Goal: Information Seeking & Learning: Learn about a topic

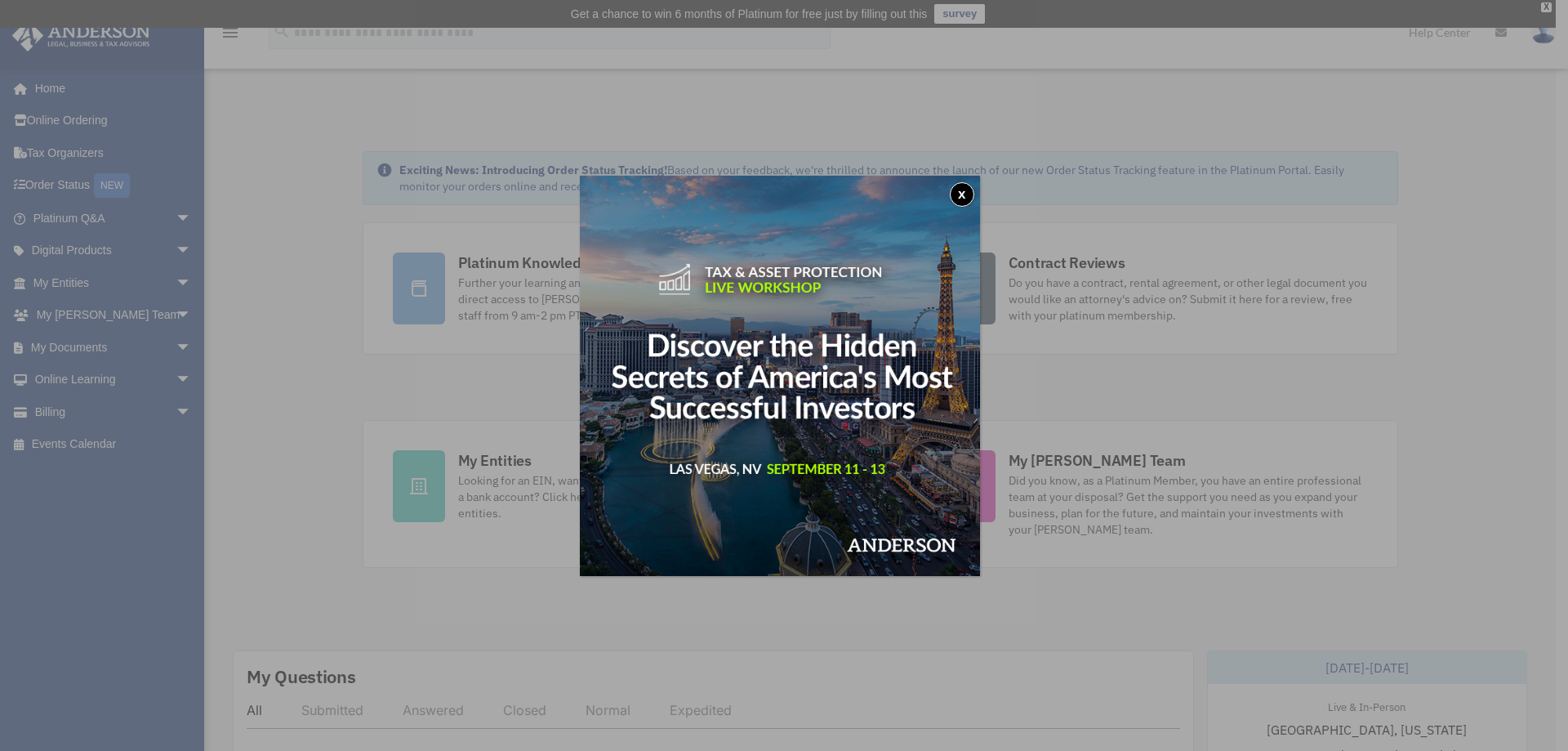
click at [958, 190] on button "x" at bounding box center [962, 194] width 24 height 24
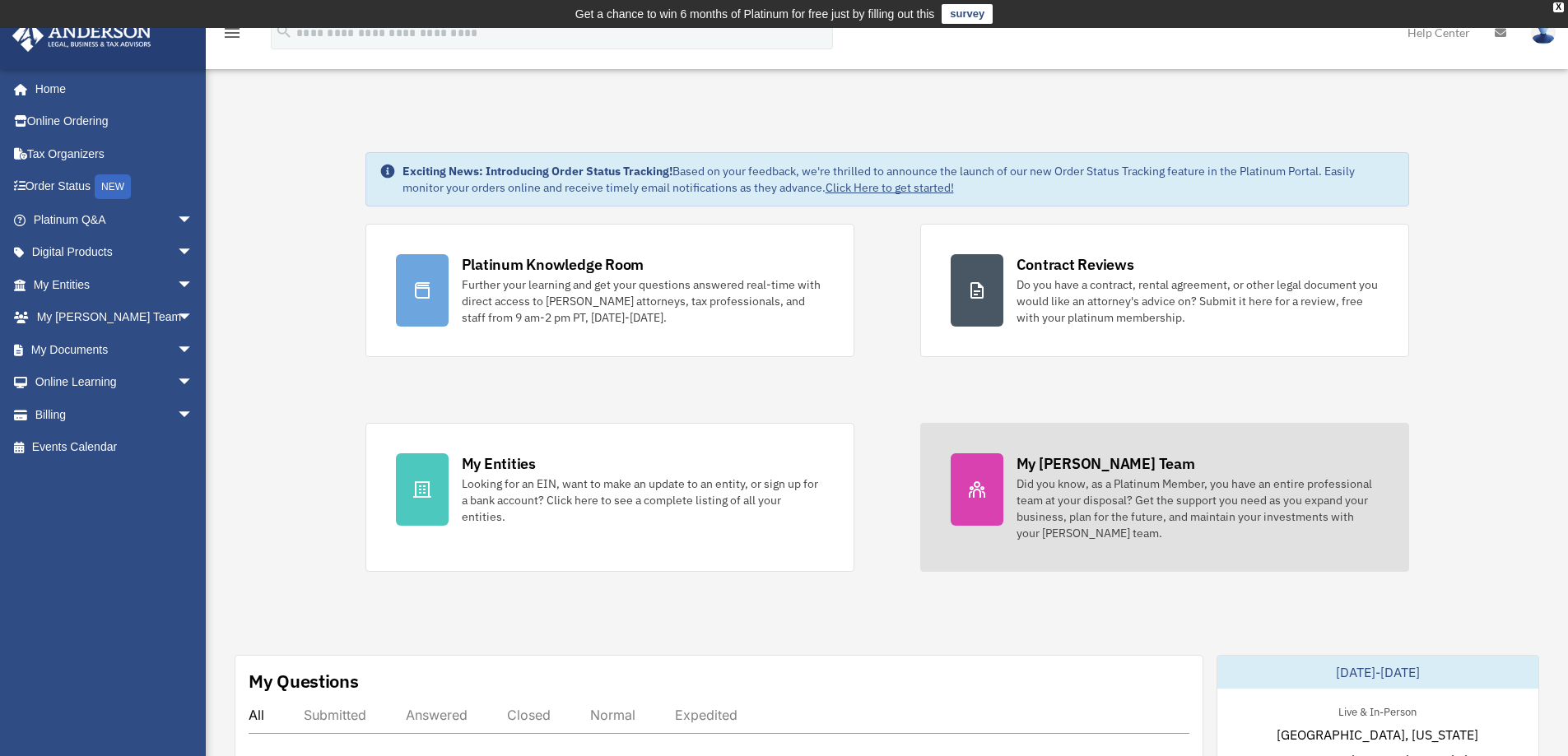
click at [1035, 489] on div "Did you know, as a Platinum Member, you have an entire professional team at you…" at bounding box center [1197, 508] width 362 height 66
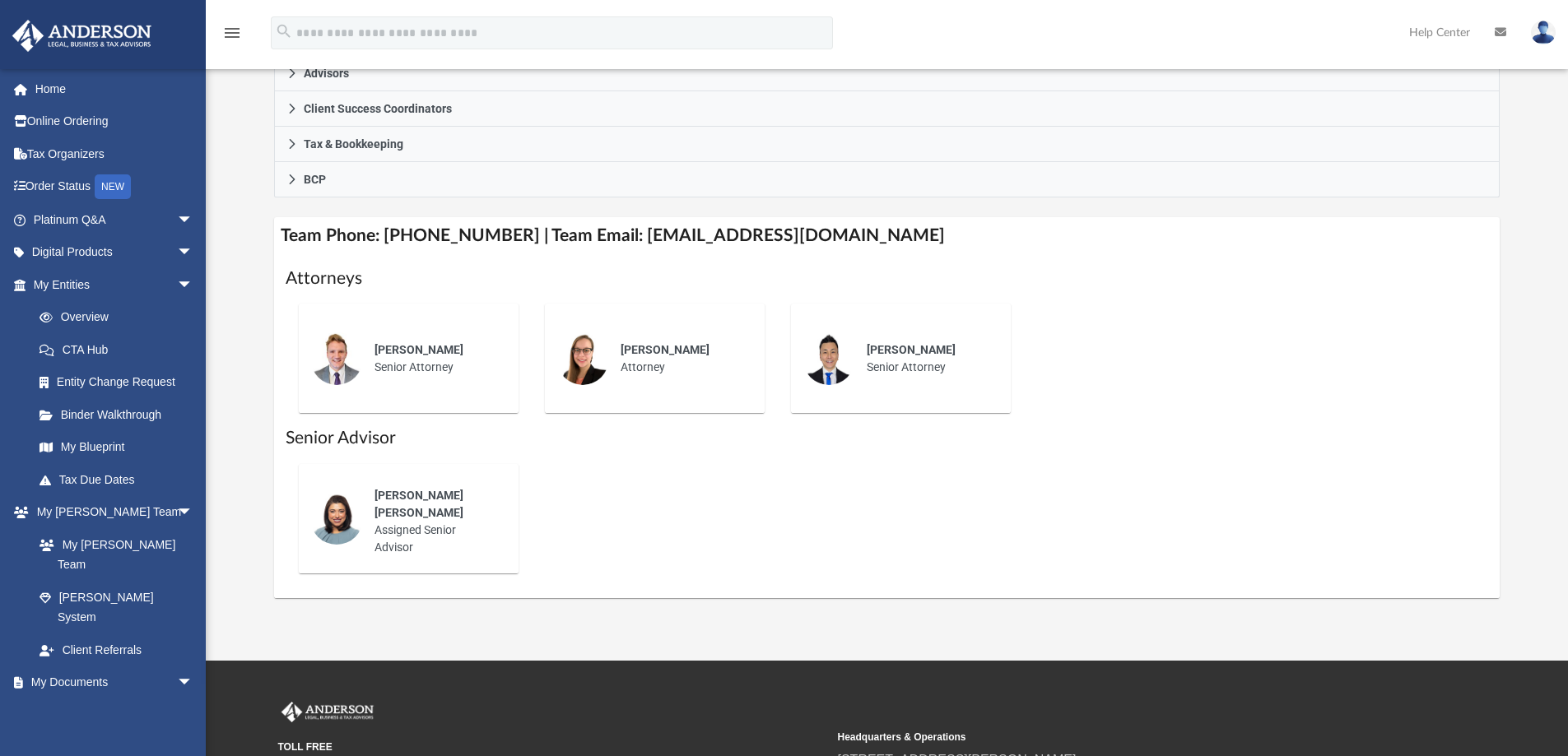
scroll to position [494, 0]
drag, startPoint x: 375, startPoint y: 500, endPoint x: 438, endPoint y: 503, distance: 63.1
click at [438, 503] on span "Nerissa Sam" at bounding box center [419, 503] width 89 height 30
click at [397, 515] on div "Nerissa Sam Assigned Senior Advisor" at bounding box center [434, 521] width 144 height 93
click at [326, 509] on img at bounding box center [336, 517] width 53 height 53
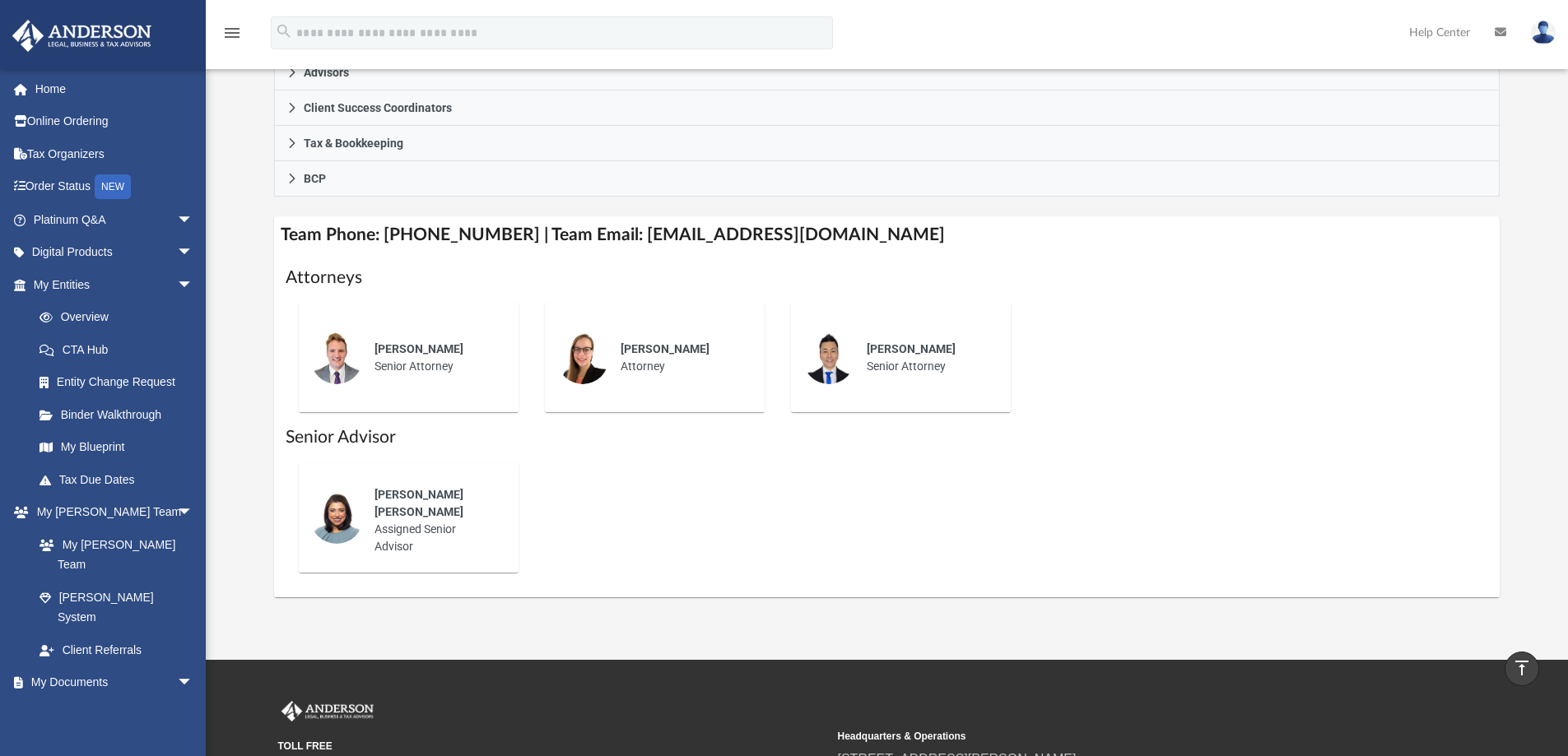
click at [395, 502] on span "Nerissa Sam" at bounding box center [419, 503] width 89 height 30
click at [395, 502] on span "Nerissa Sam" at bounding box center [419, 503] width 89 height 30
click at [419, 506] on span "Nerissa Sam" at bounding box center [419, 503] width 89 height 30
click at [419, 506] on span "[PERSON_NAME] [PERSON_NAME]" at bounding box center [419, 503] width 89 height 30
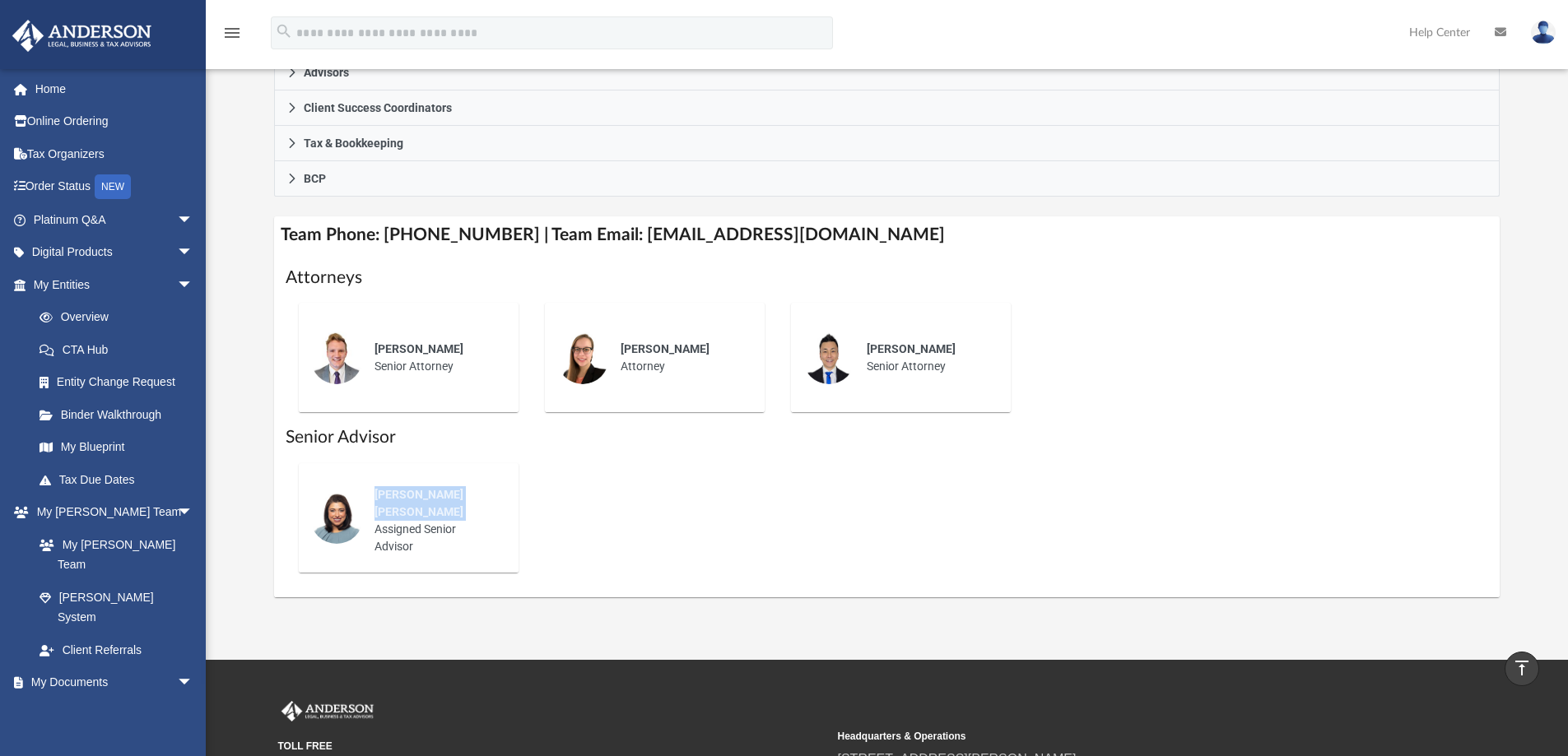
click at [419, 506] on span "[PERSON_NAME] [PERSON_NAME]" at bounding box center [419, 503] width 89 height 30
click at [360, 435] on h1 "Senior Advisor" at bounding box center [887, 437] width 1203 height 24
click at [378, 506] on span "Nerissa Sam" at bounding box center [419, 503] width 89 height 30
drag, startPoint x: 614, startPoint y: 234, endPoint x: 872, endPoint y: 255, distance: 258.9
click at [872, 255] on div "Team Phone: (725) 208-3130 | Team Email: myteam@andersonadvisors.com Attorneys …" at bounding box center [887, 406] width 1226 height 380
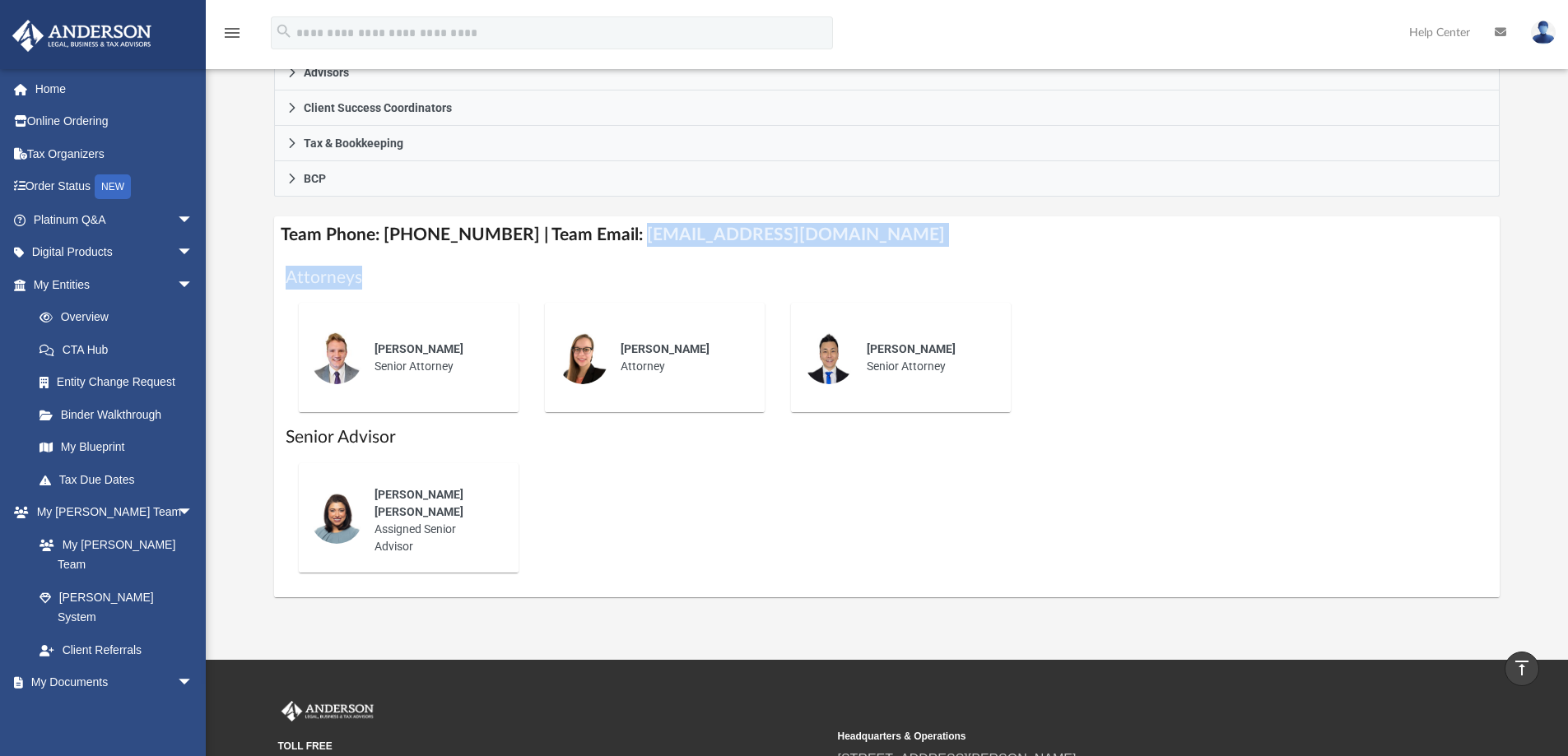
copy div "myteam@andersonadvisors.com Attorneys"
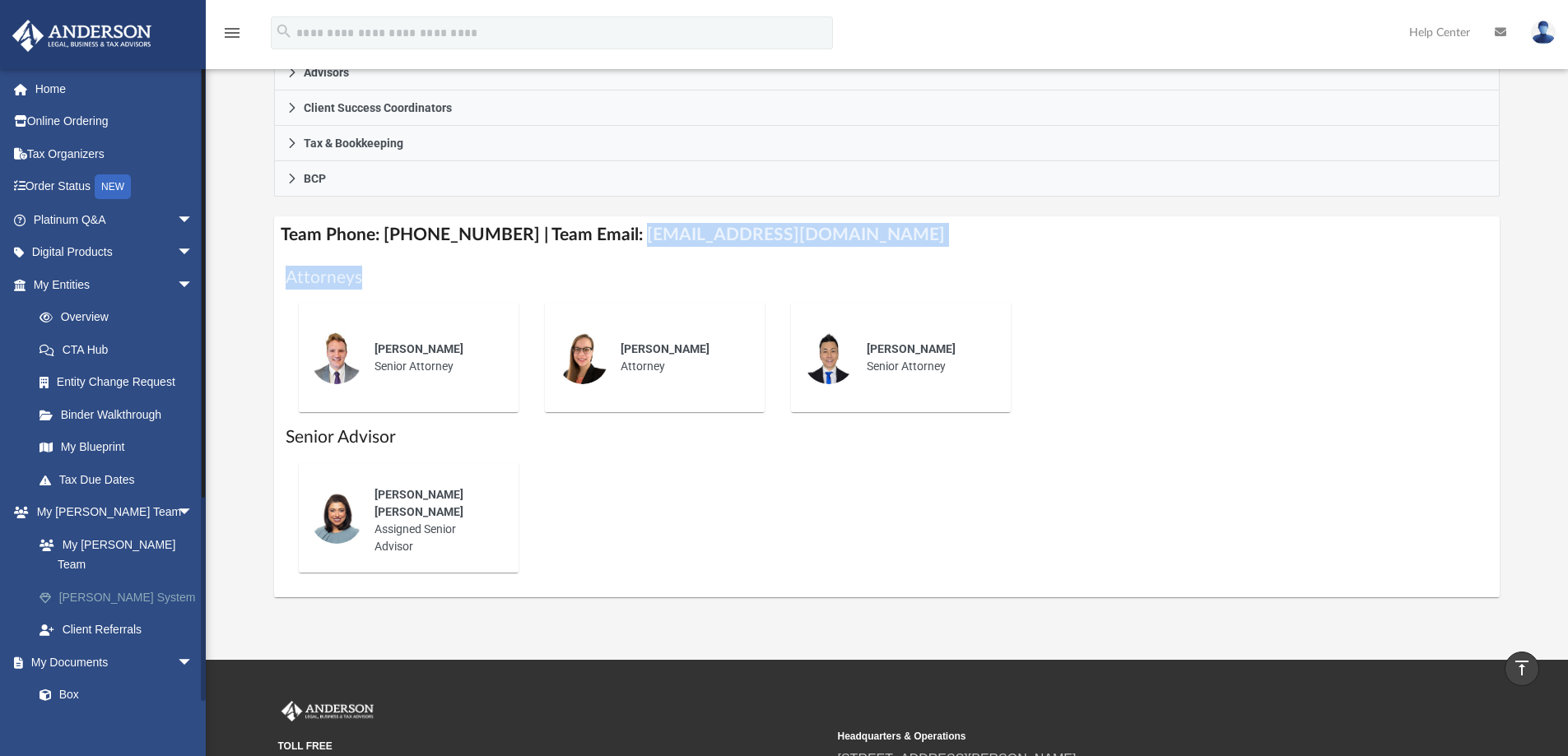
click at [123, 581] on link "[PERSON_NAME] System" at bounding box center [120, 597] width 195 height 33
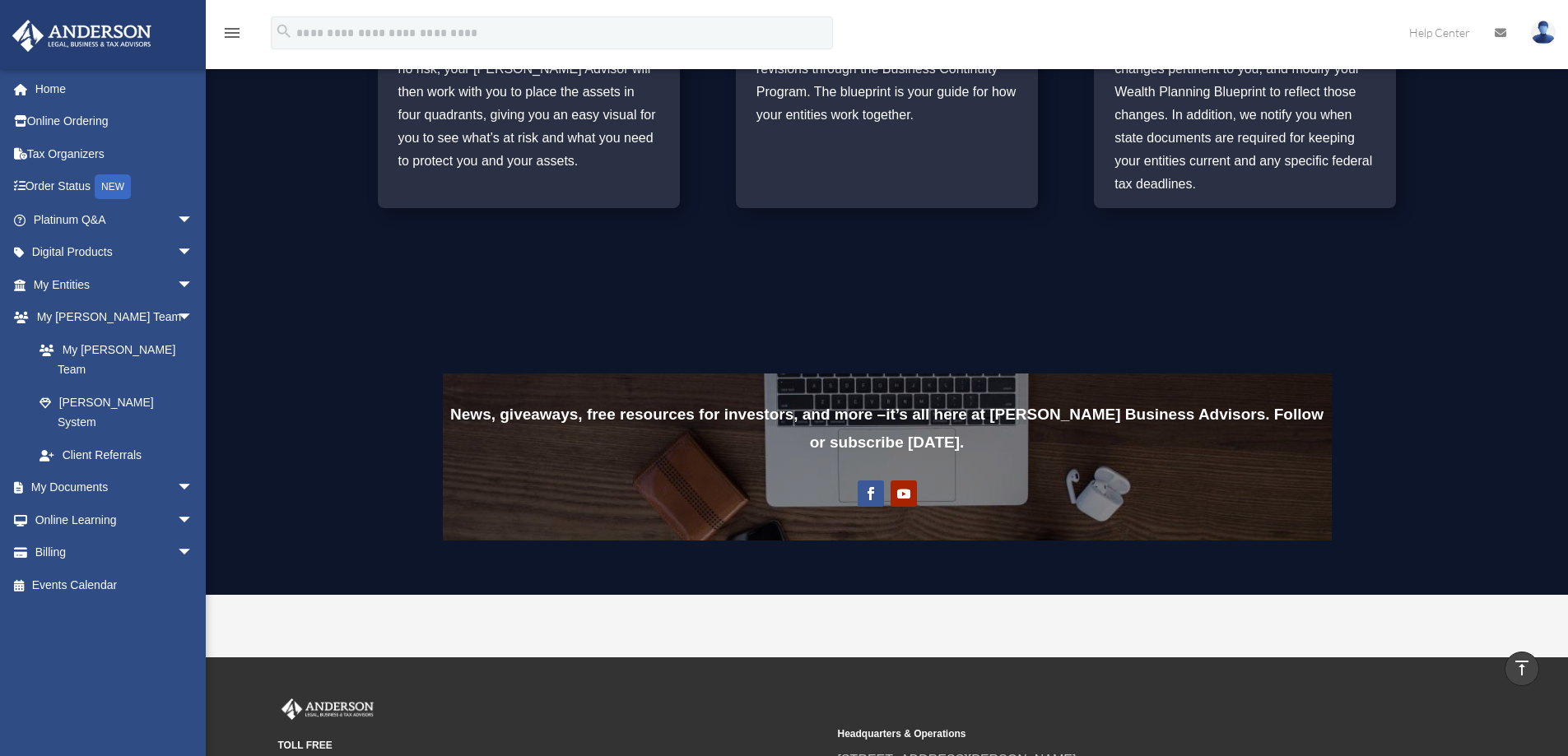
scroll to position [1070, 0]
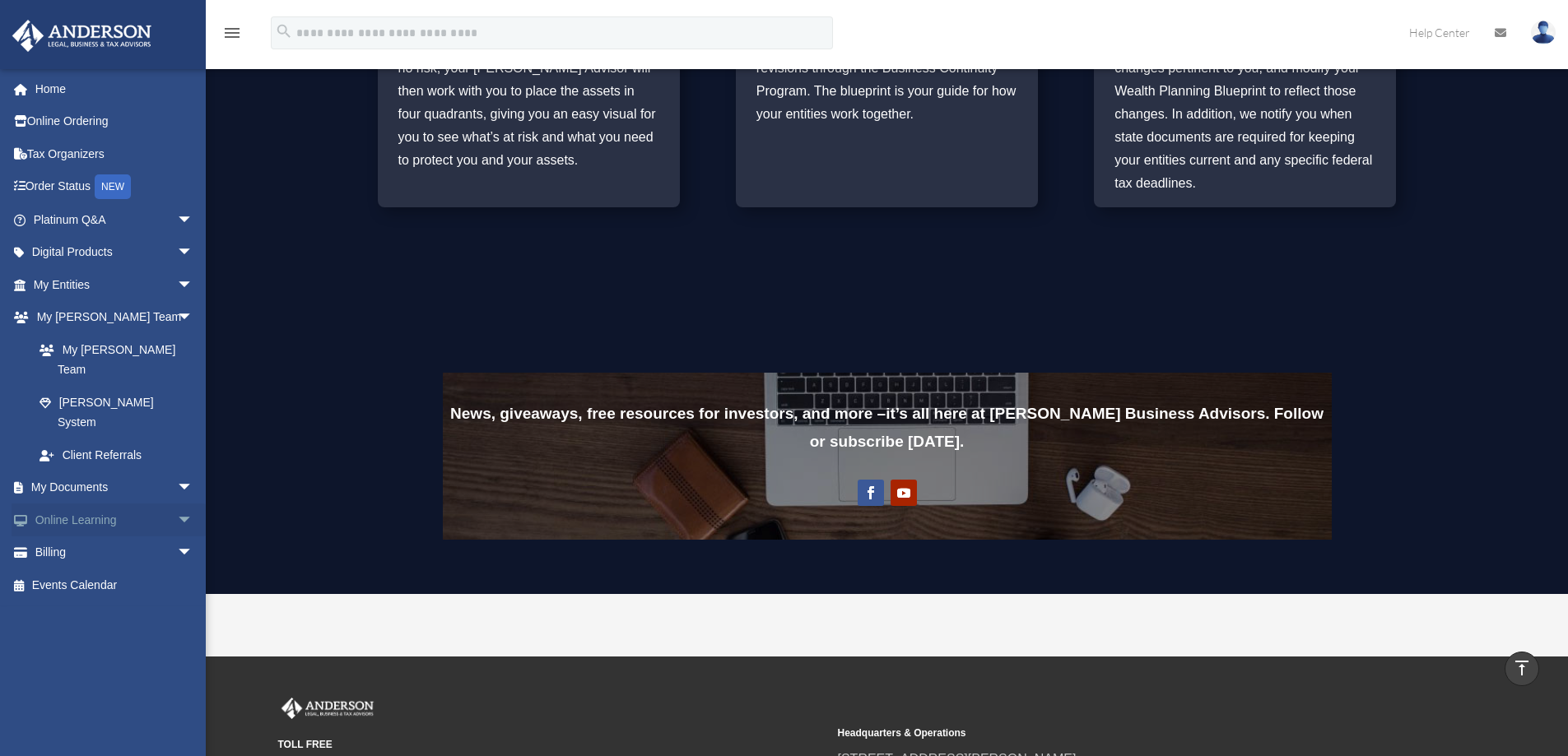
click at [177, 504] on span "arrow_drop_down" at bounding box center [193, 521] width 33 height 34
click at [98, 601] on link "Resources" at bounding box center [120, 617] width 195 height 33
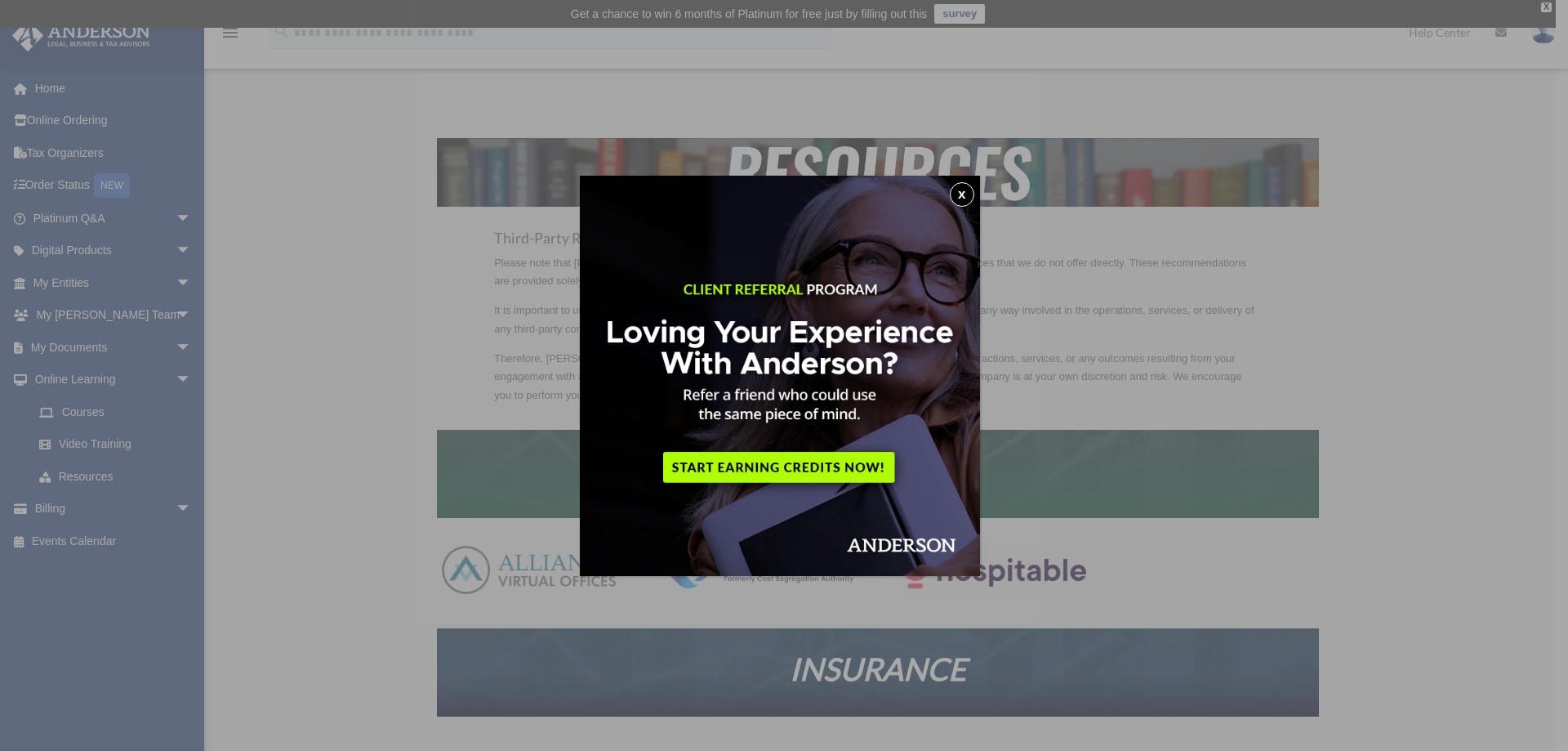
click at [969, 190] on button "x" at bounding box center [962, 194] width 24 height 24
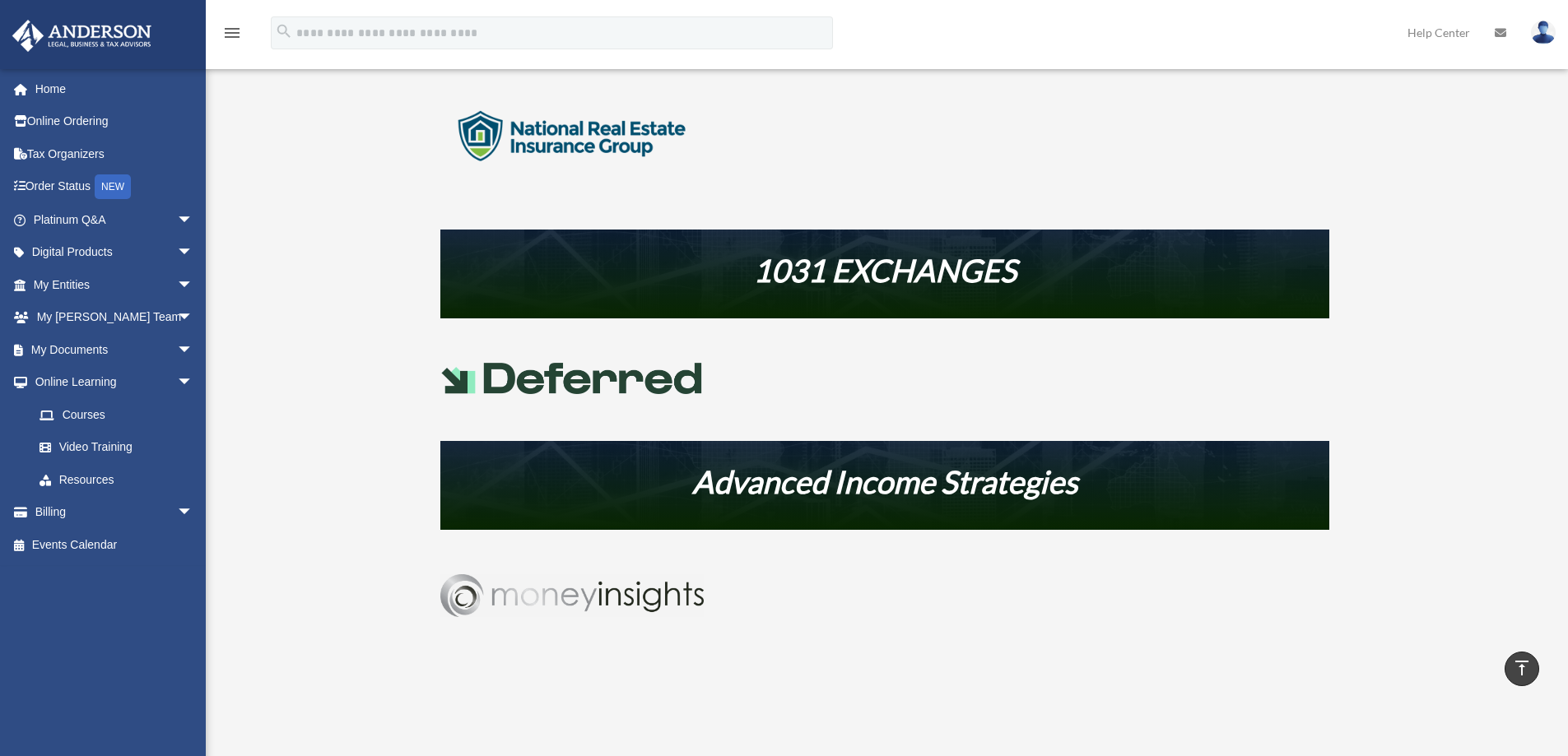
scroll to position [740, 0]
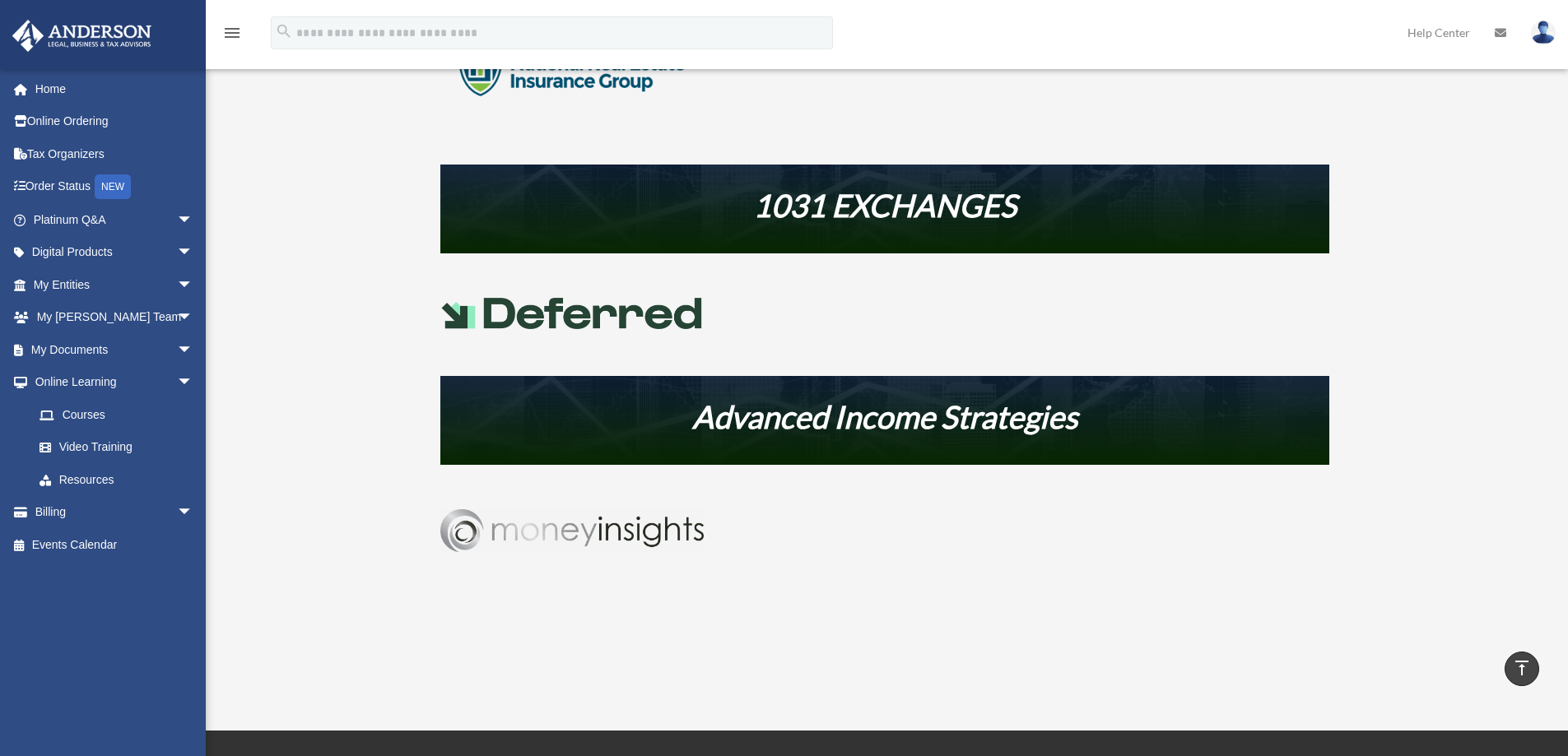
click at [501, 523] on img at bounding box center [571, 531] width 263 height 43
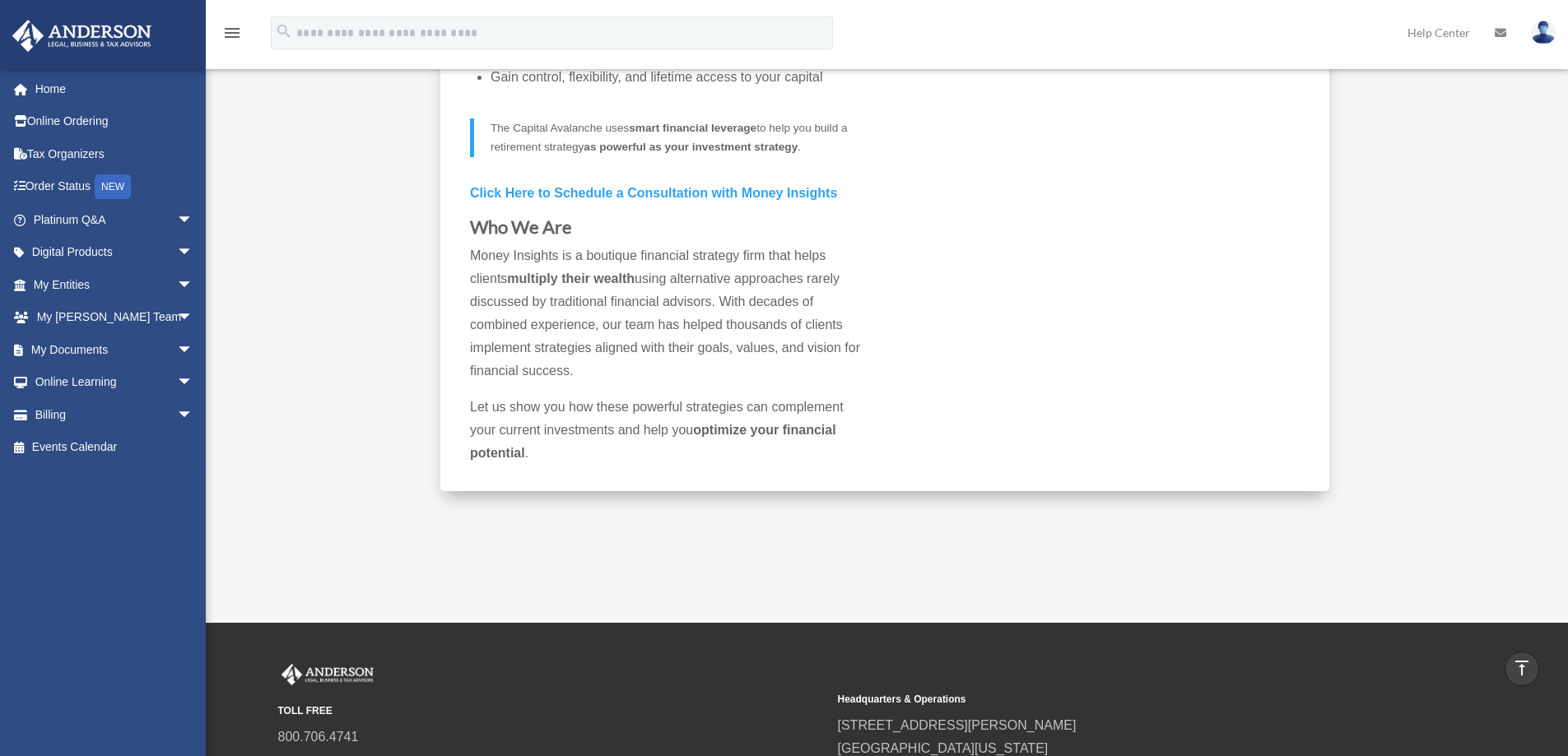
scroll to position [1009, 0]
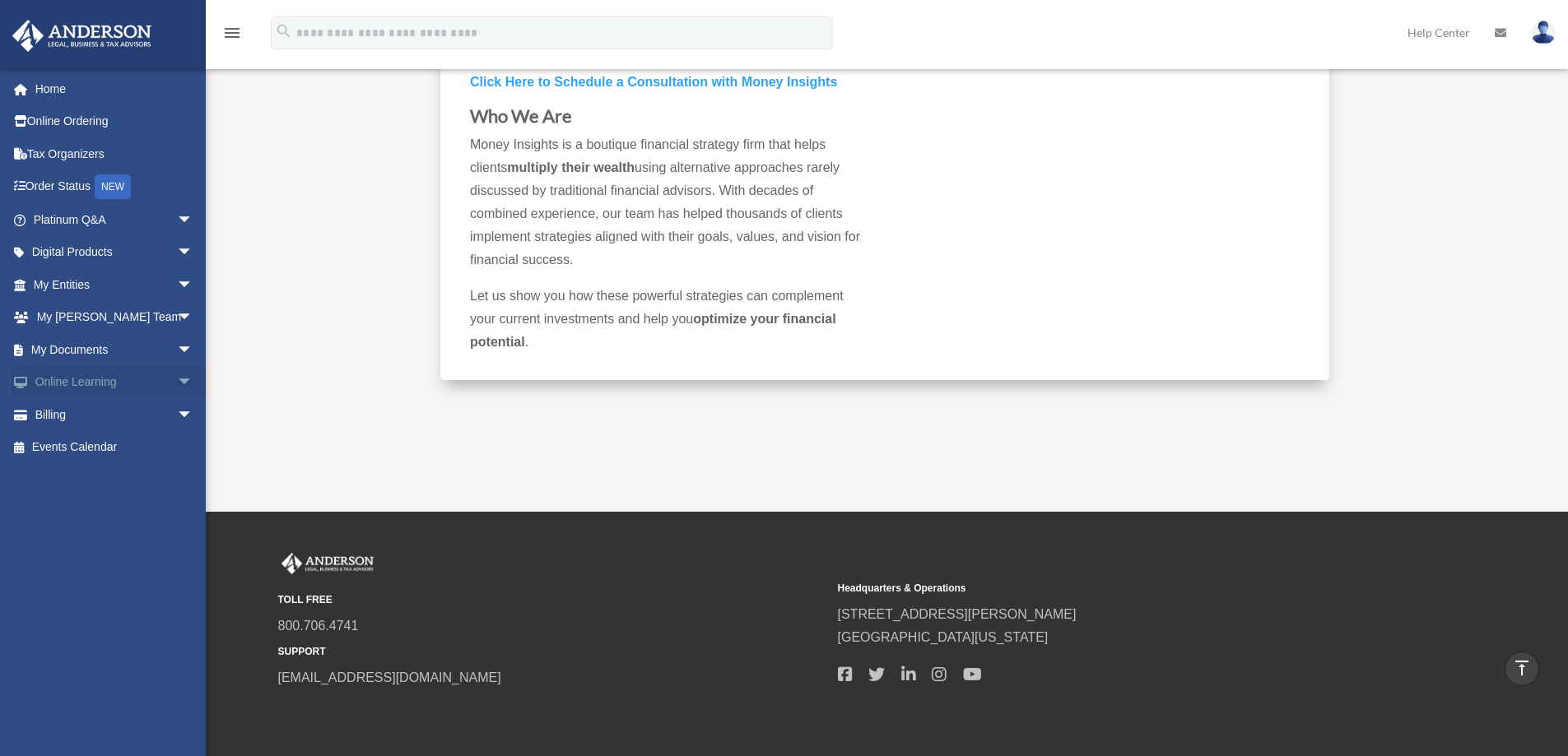
click at [103, 378] on link "Online Learning arrow_drop_down" at bounding box center [115, 382] width 207 height 33
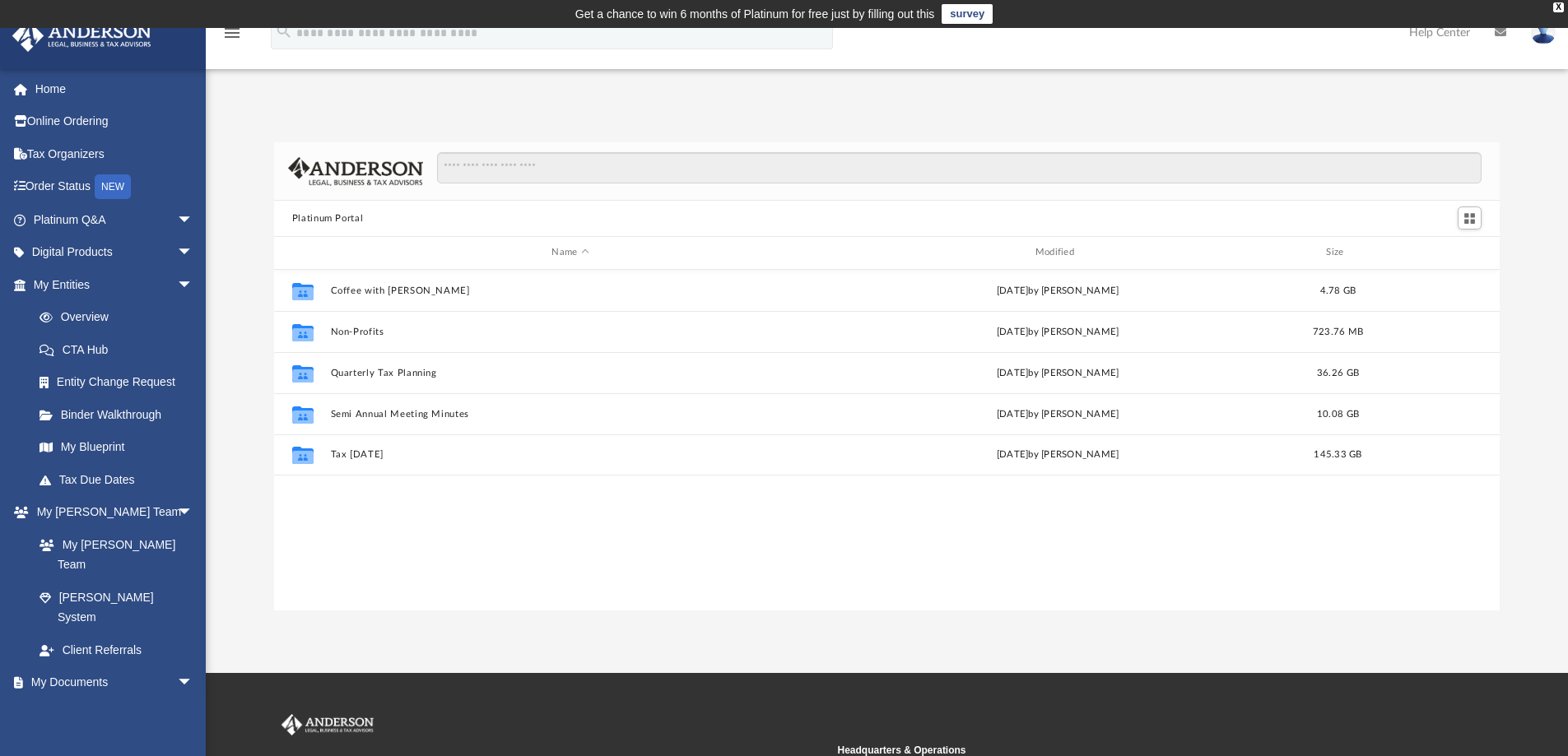
scroll to position [362, 1213]
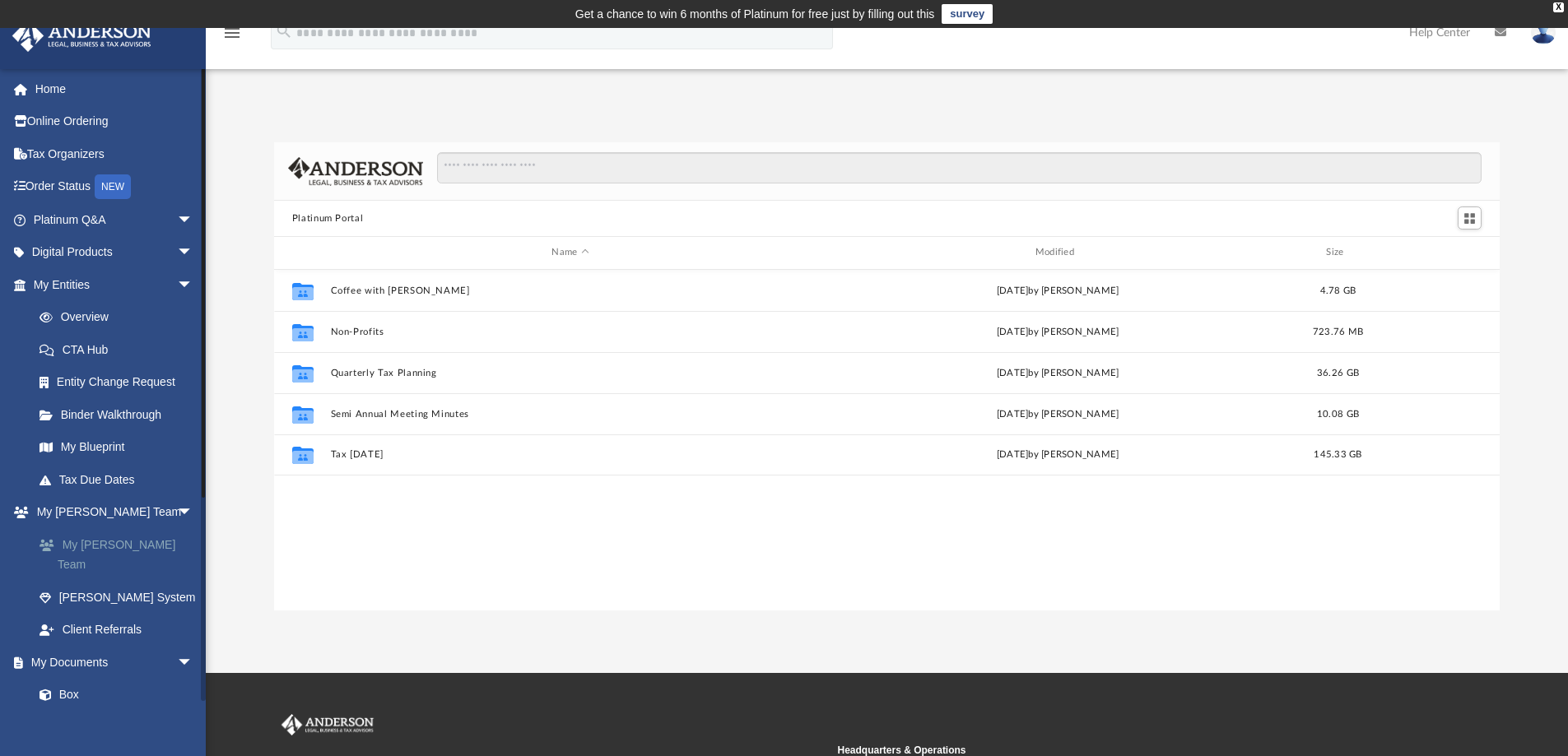
click at [82, 542] on link "My [PERSON_NAME] Team" at bounding box center [120, 554] width 195 height 53
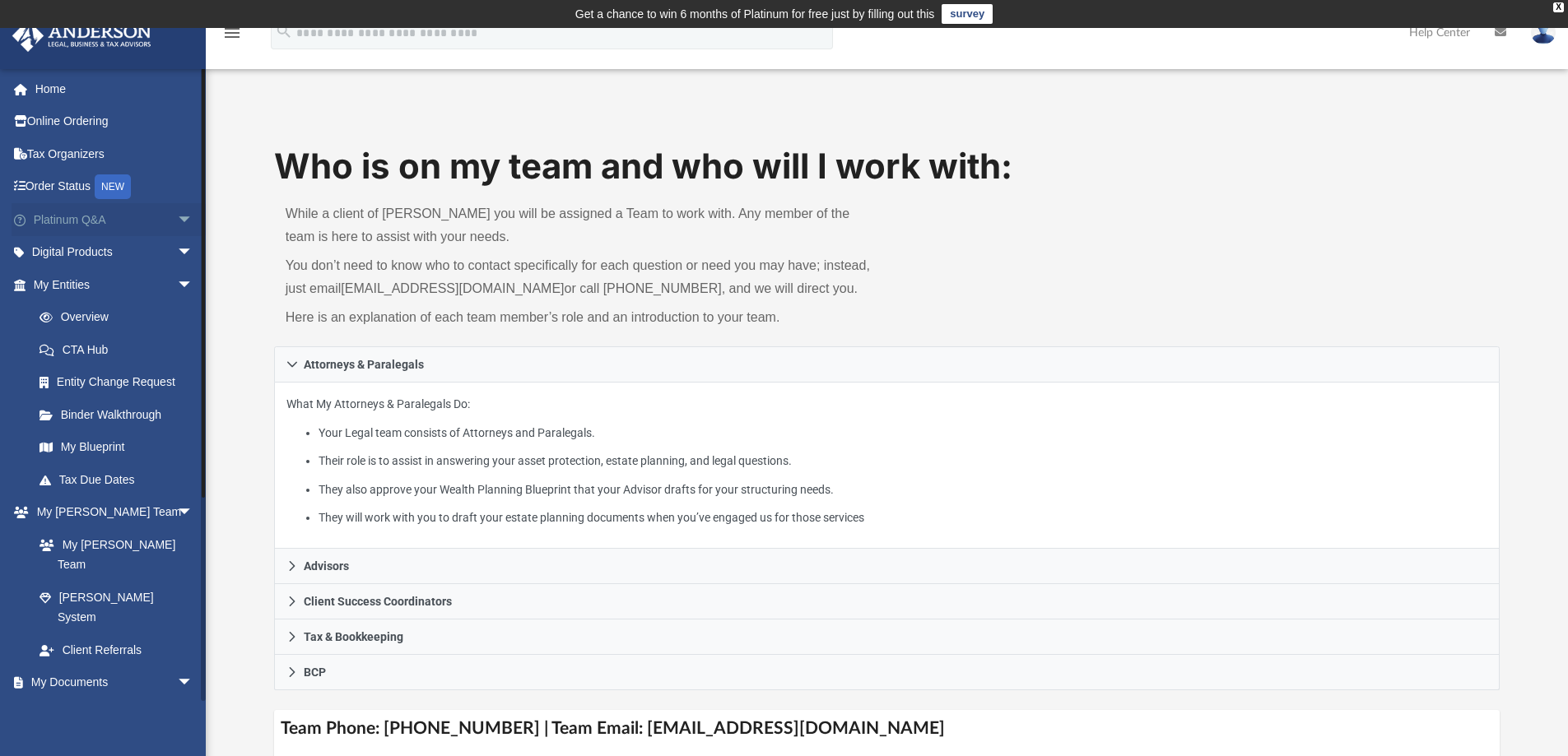
click at [177, 214] on span "arrow_drop_down" at bounding box center [193, 220] width 33 height 34
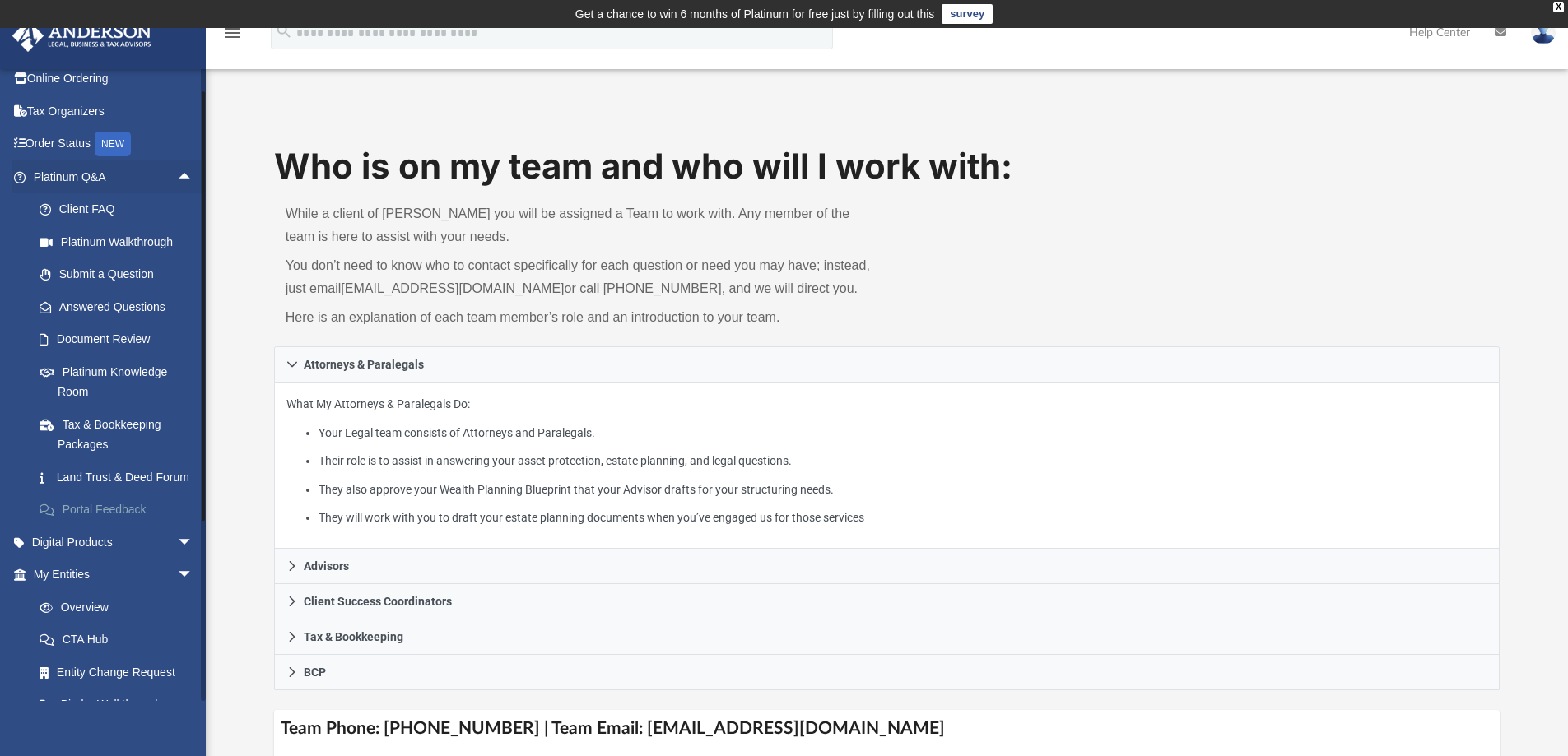
scroll to position [82, 0]
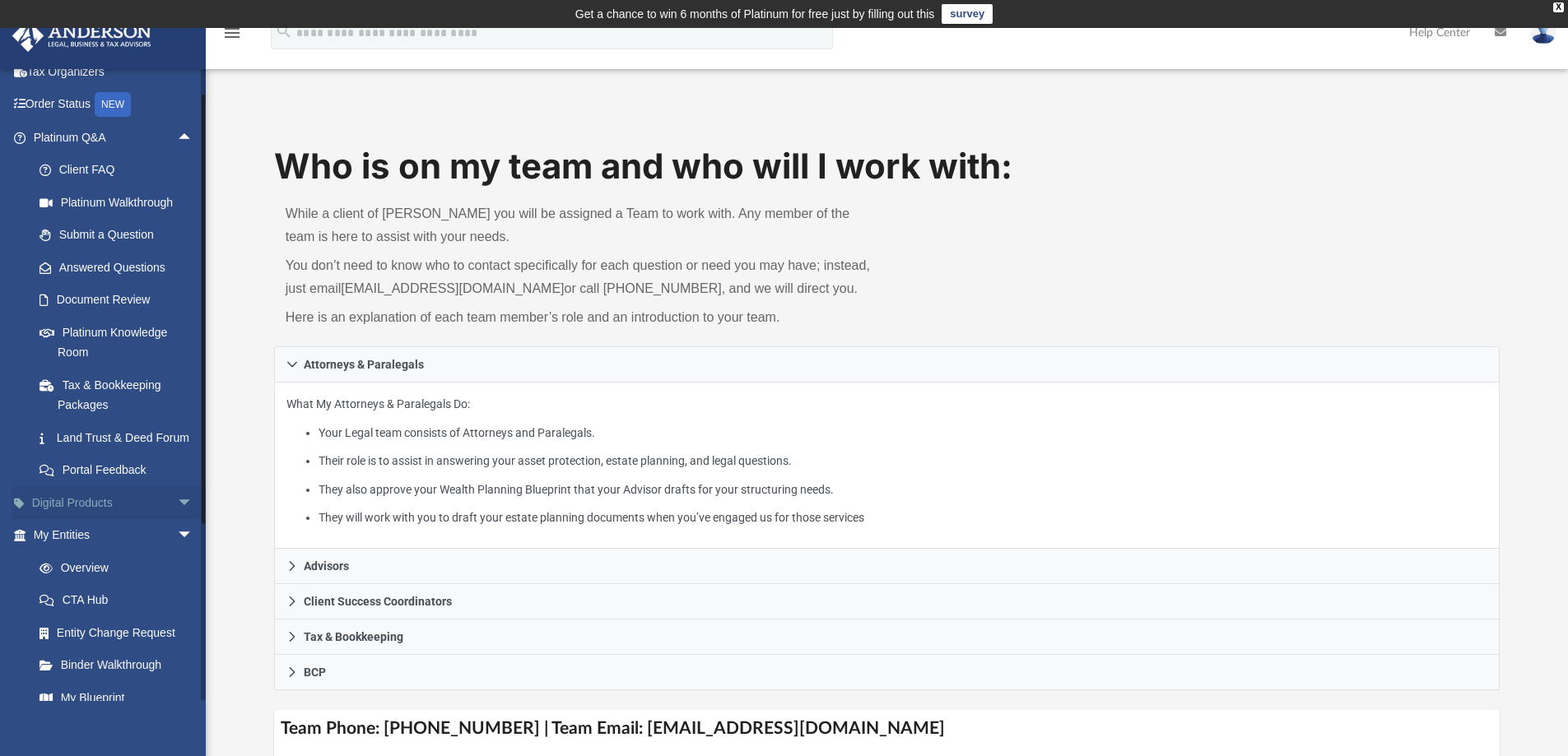
click at [177, 520] on span "arrow_drop_down" at bounding box center [193, 503] width 33 height 34
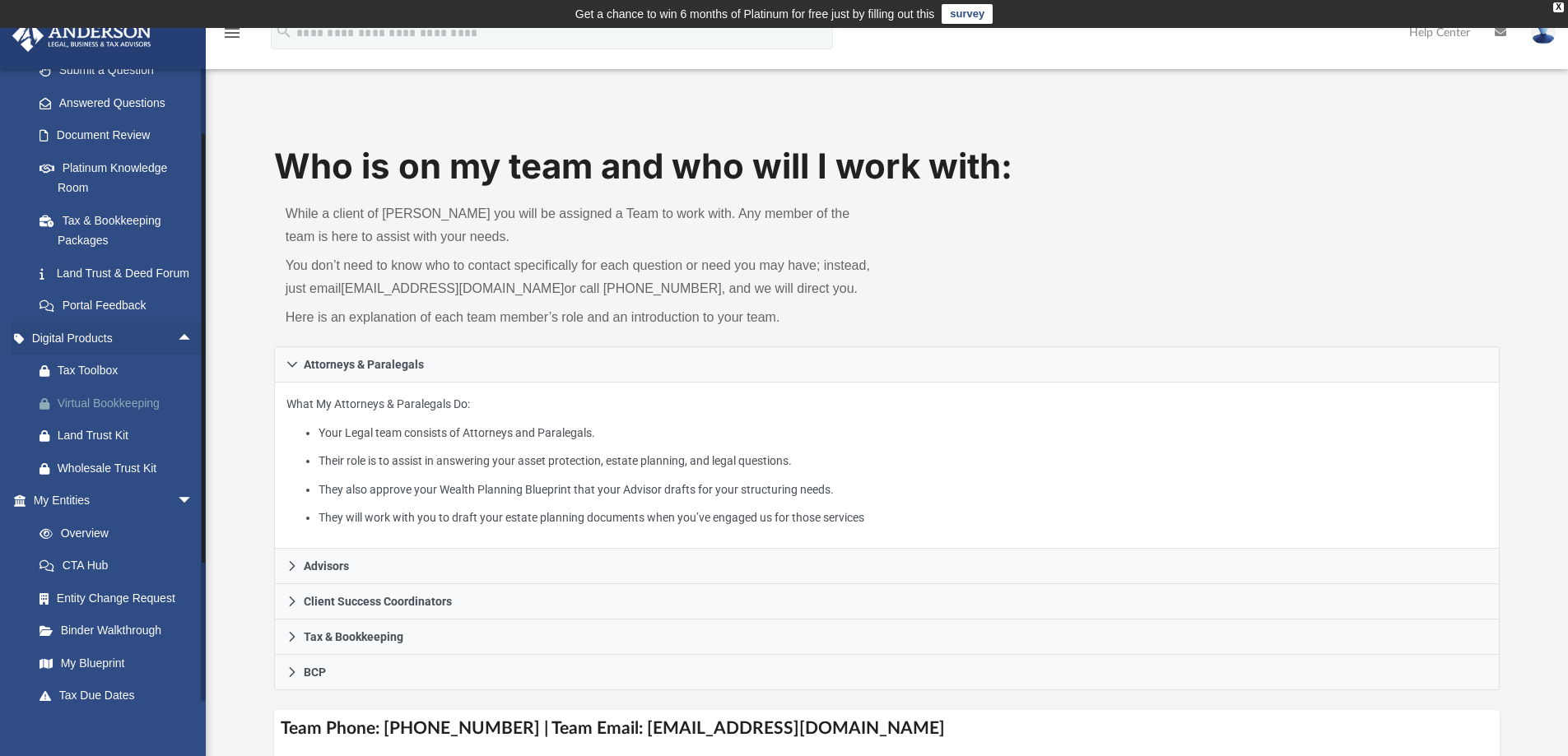
click at [120, 414] on div "Virtual Bookkeeping" at bounding box center [127, 404] width 140 height 20
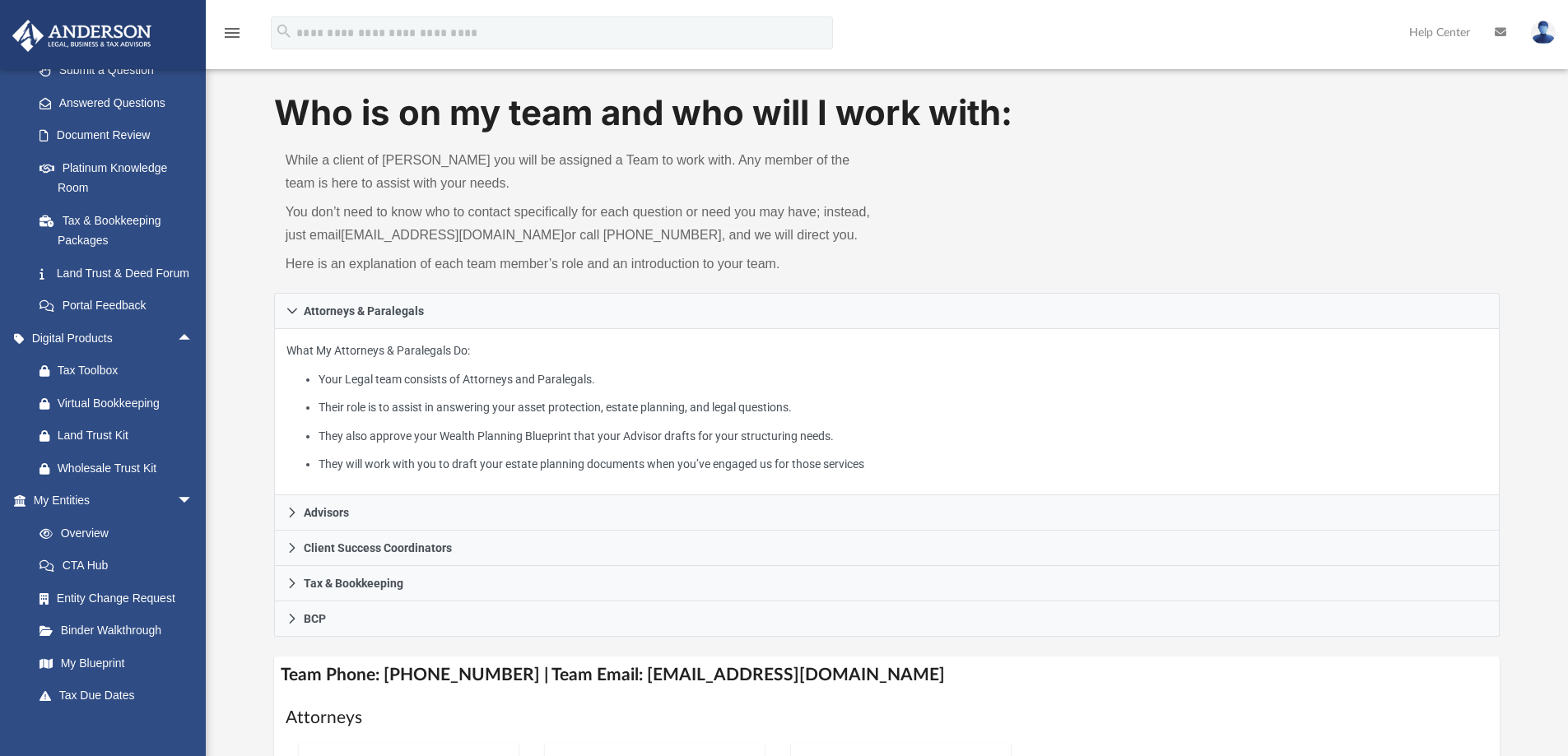
scroll to position [82, 0]
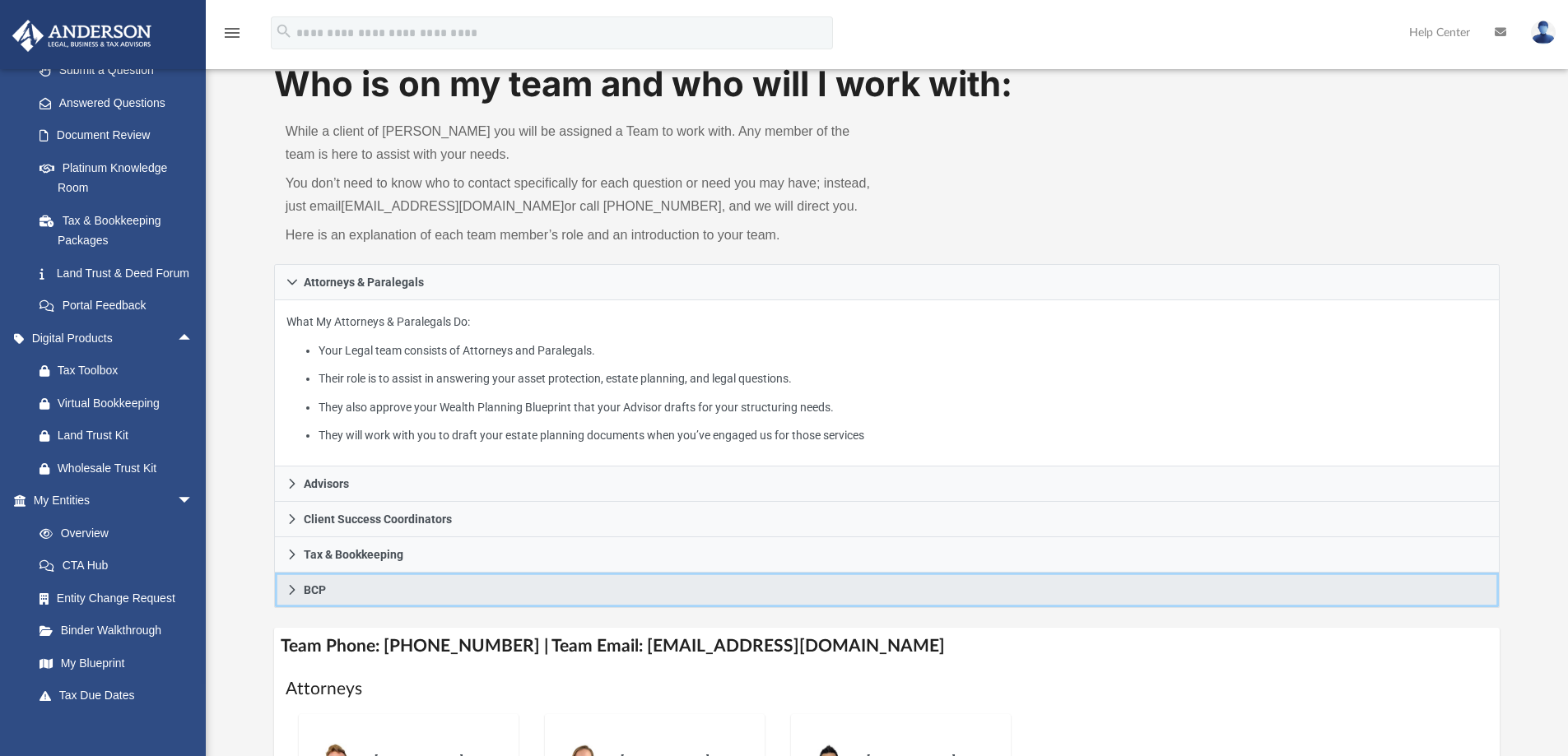
click at [284, 599] on link "BCP" at bounding box center [887, 590] width 1226 height 35
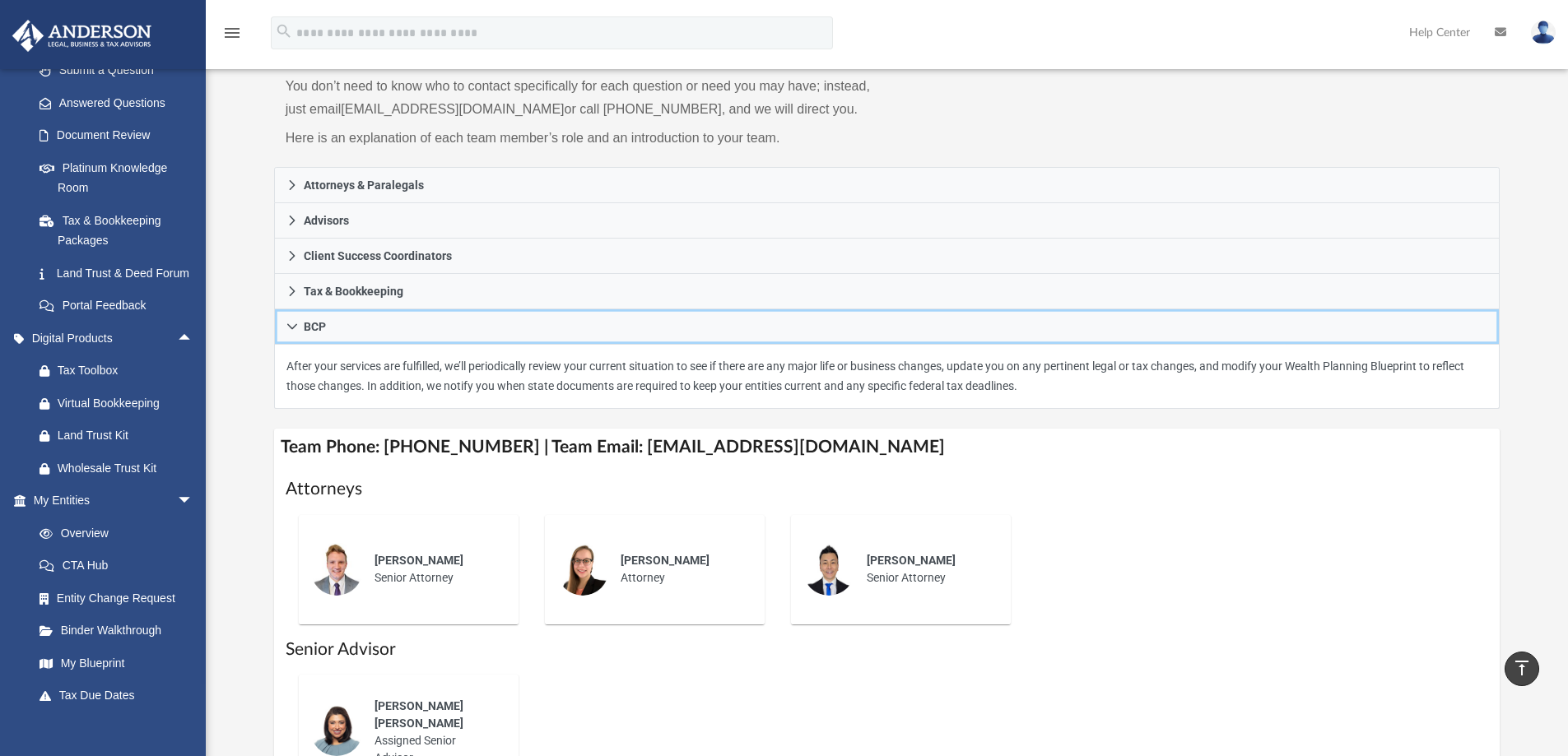
scroll to position [165, 0]
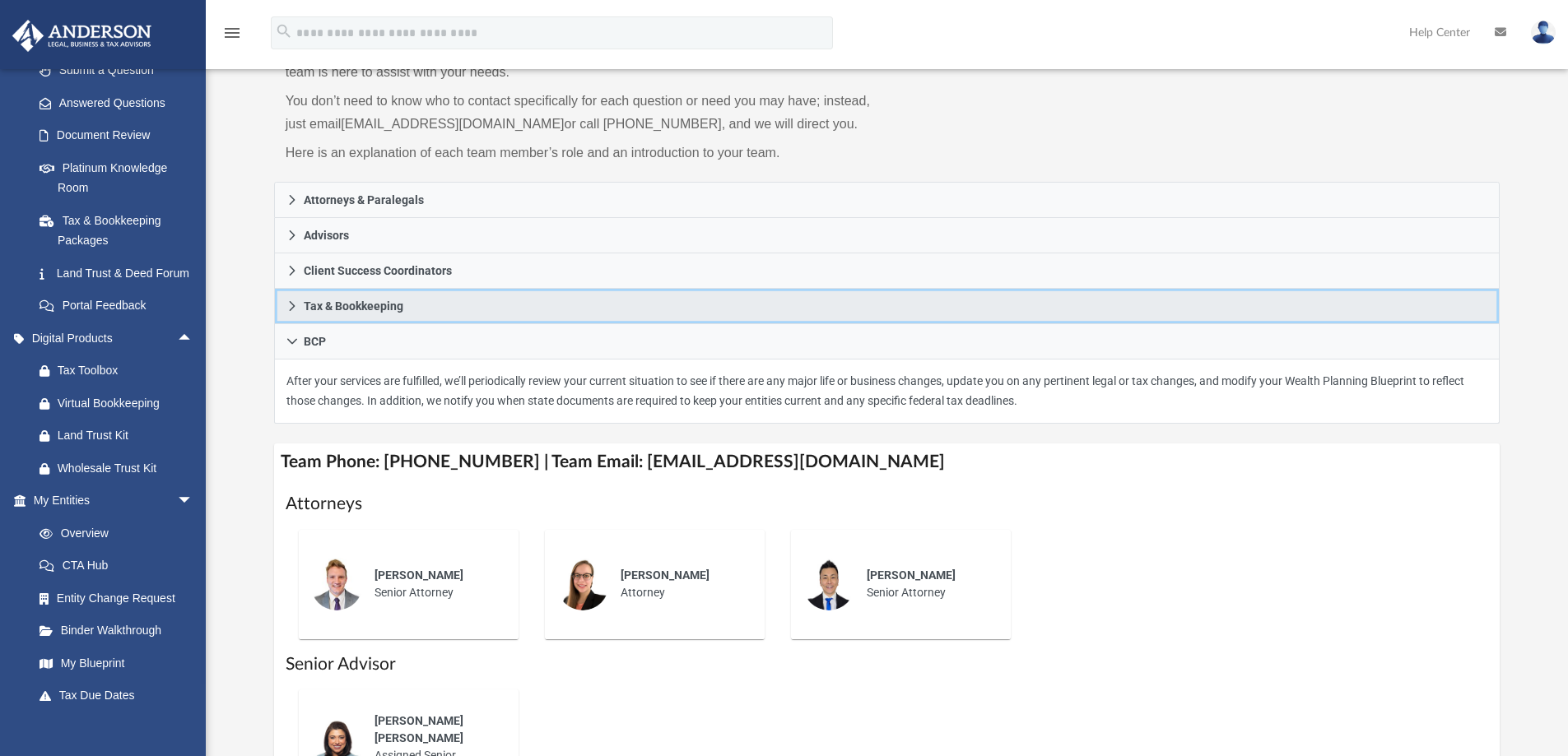
click at [304, 307] on span "Tax & Bookkeeping" at bounding box center [353, 306] width 99 height 12
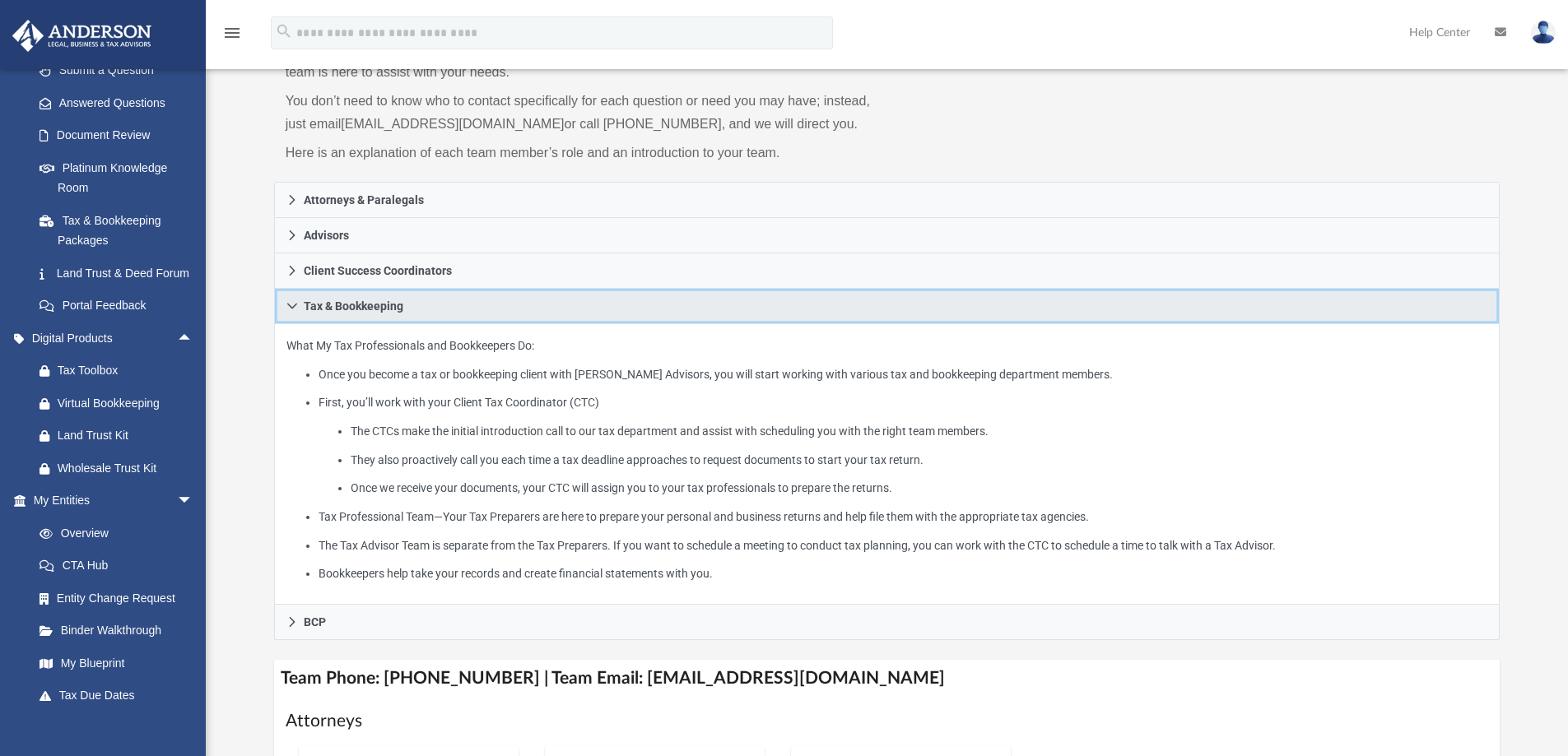
click at [296, 304] on icon at bounding box center [292, 306] width 10 height 6
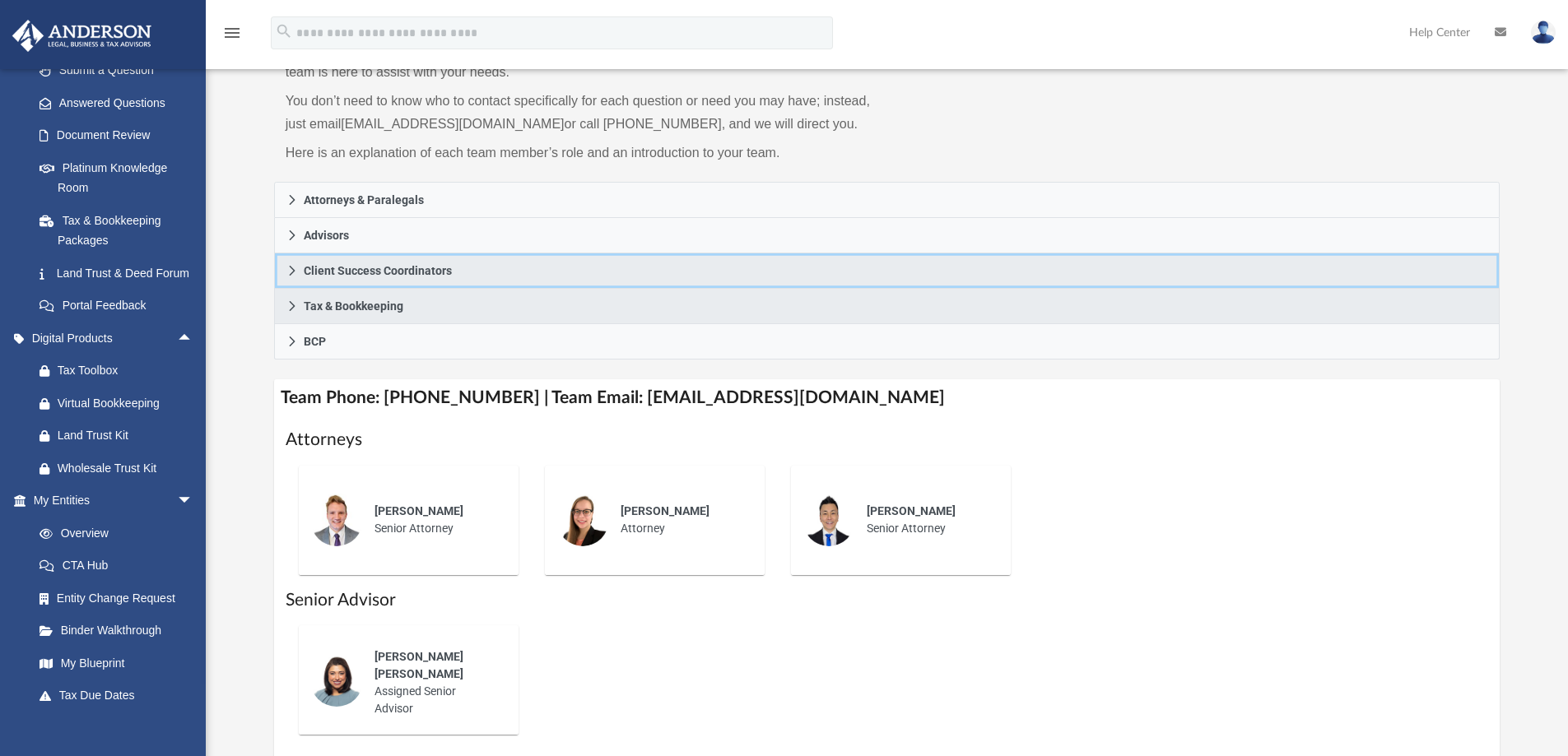
click at [290, 267] on icon at bounding box center [291, 271] width 6 height 10
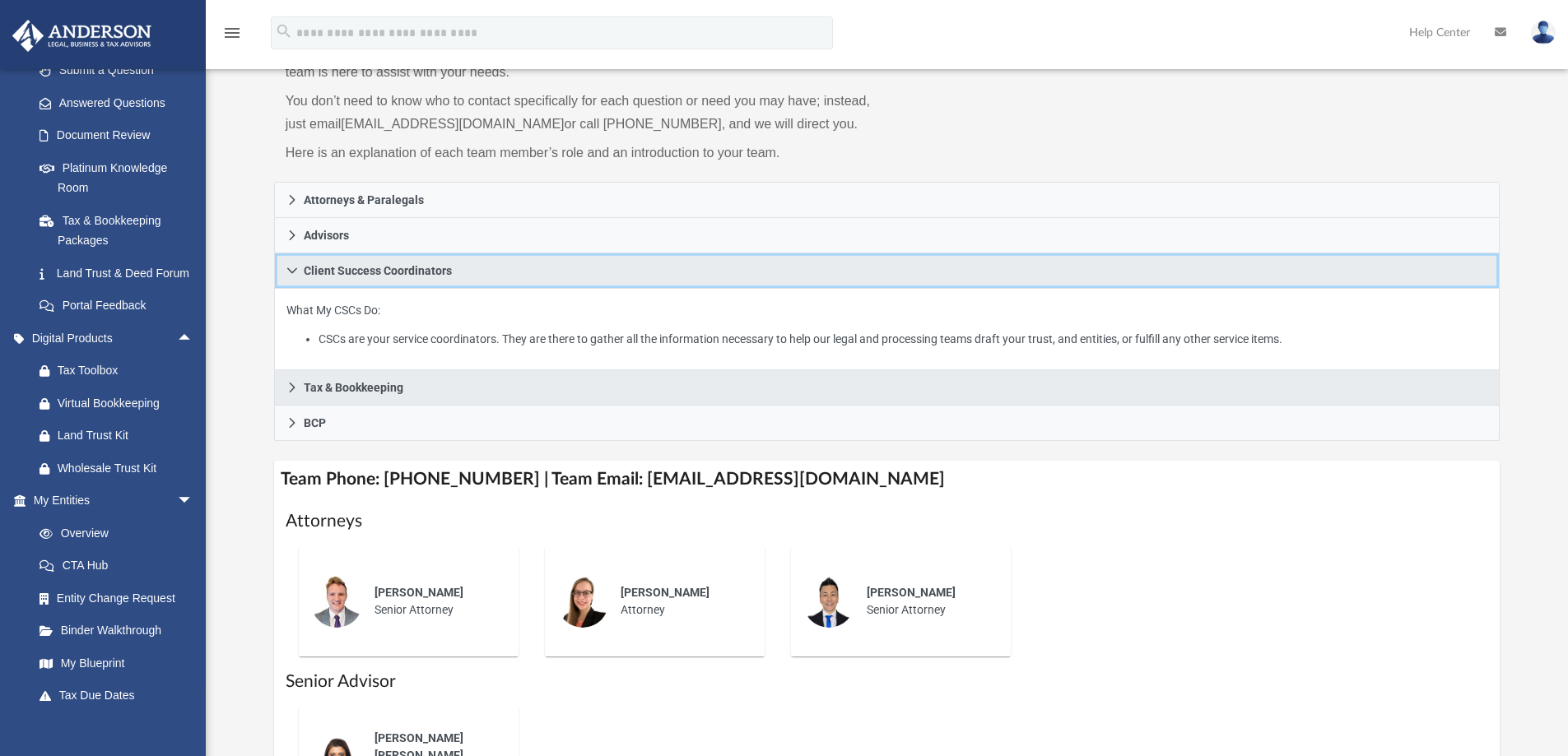
click at [290, 267] on icon at bounding box center [292, 271] width 12 height 12
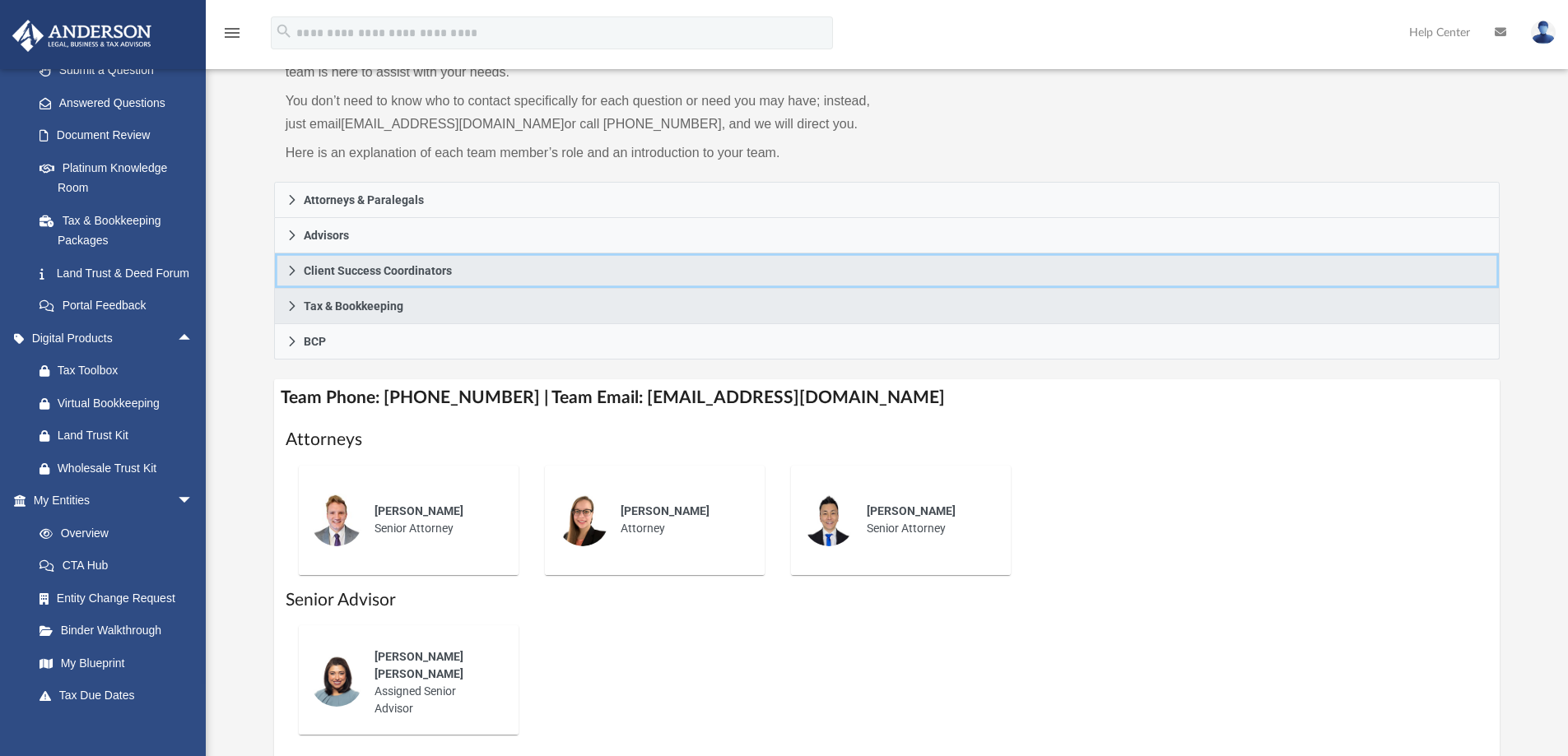
click at [287, 267] on icon at bounding box center [292, 271] width 12 height 12
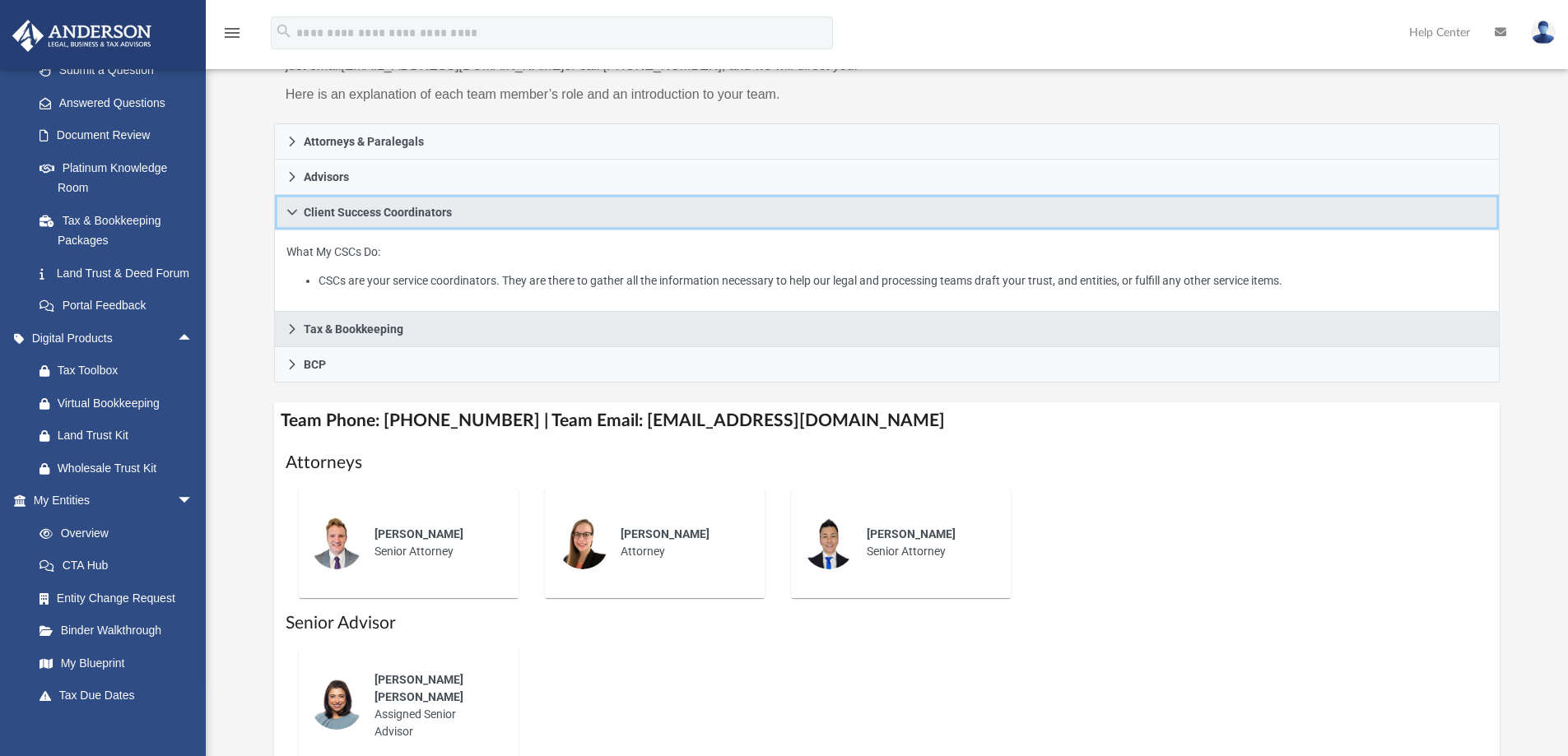
scroll to position [246, 0]
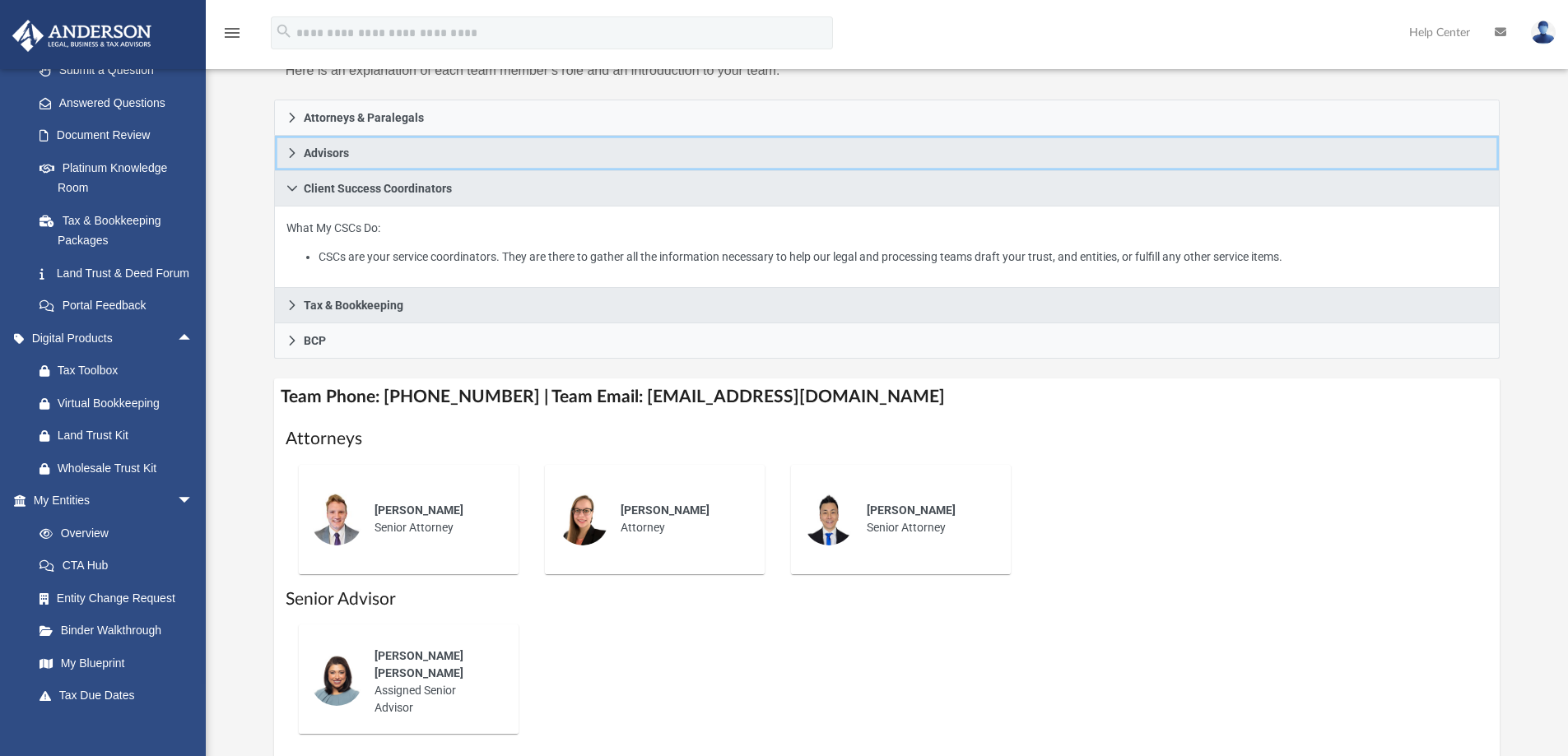
click at [294, 148] on icon at bounding box center [292, 153] width 12 height 12
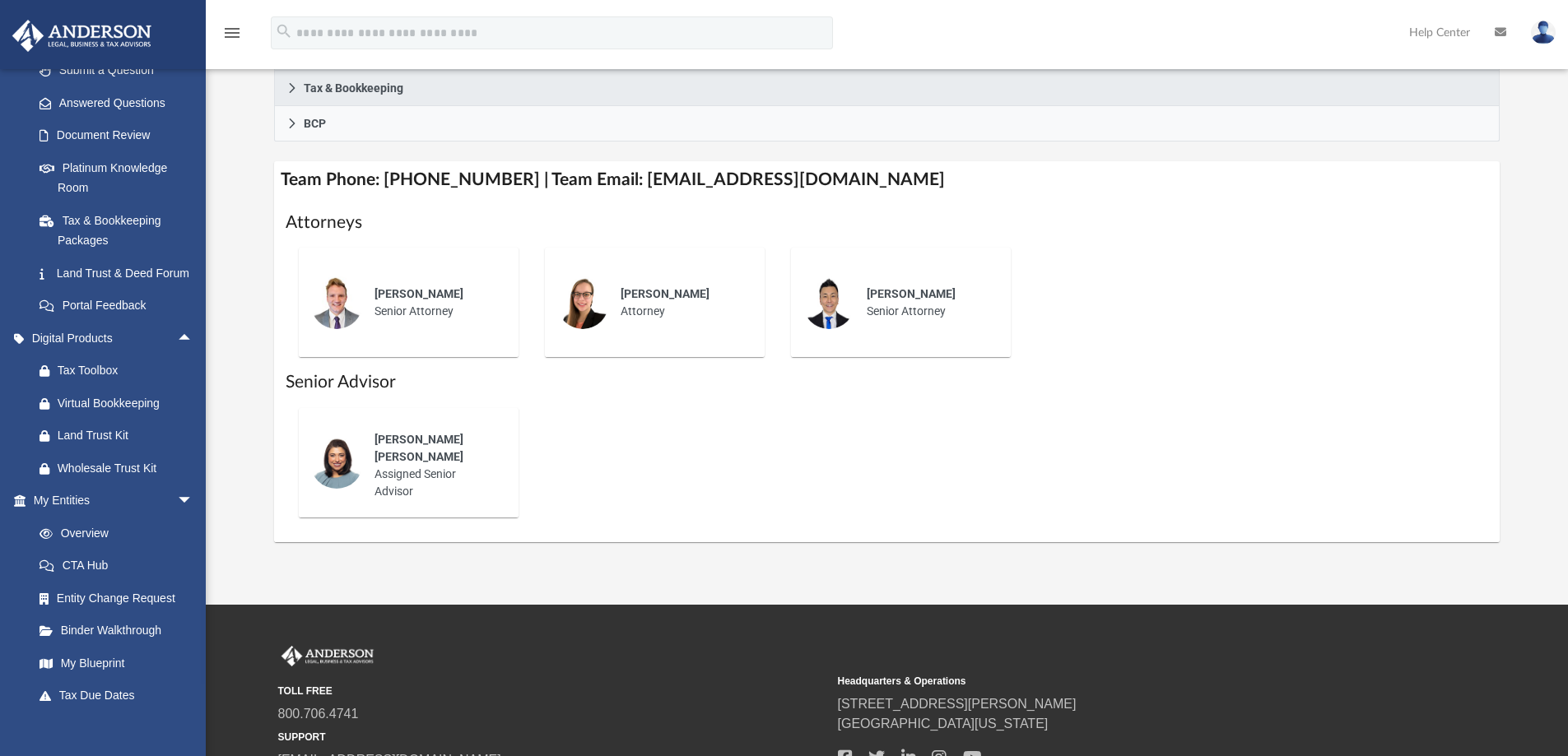
scroll to position [576, 0]
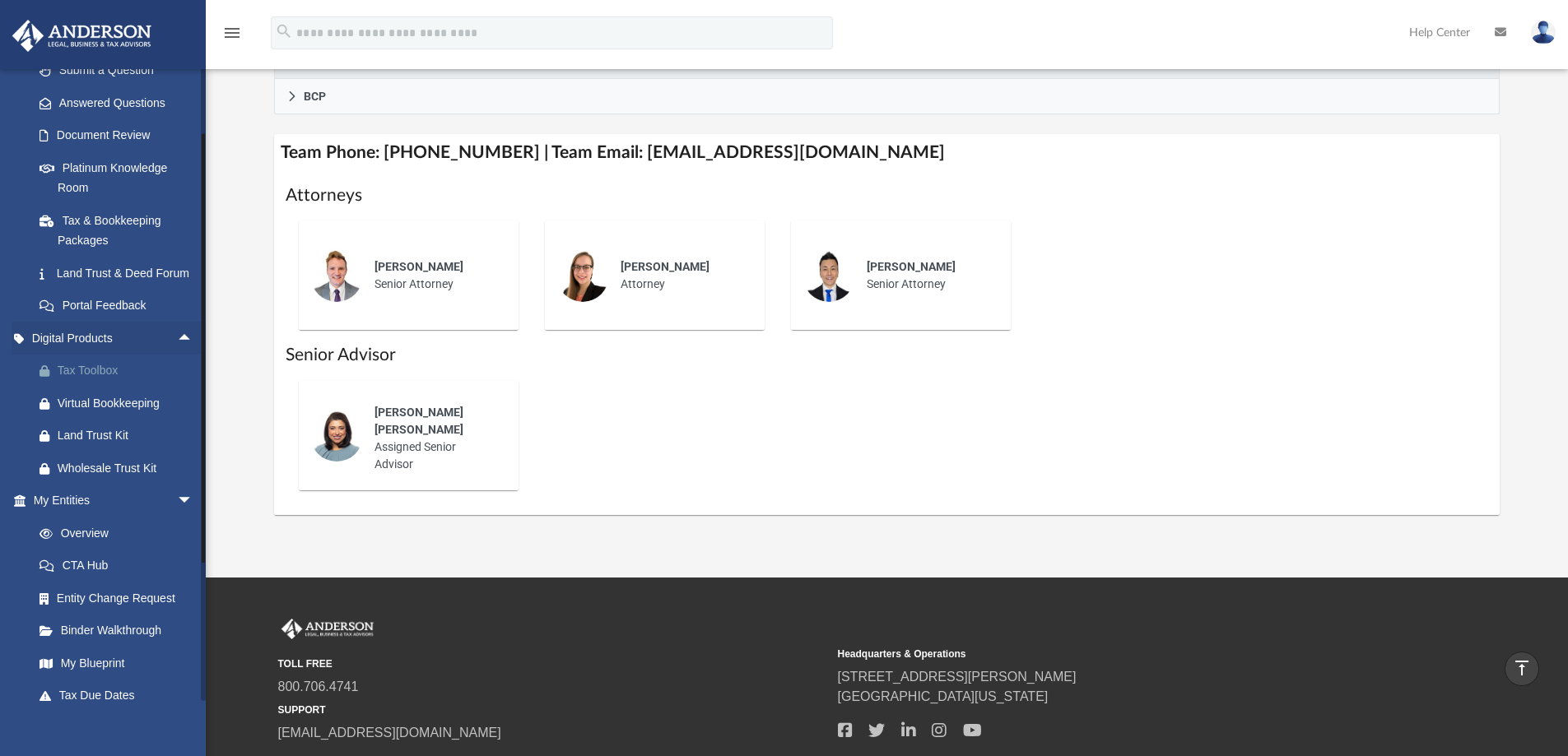
click at [103, 381] on div "Tax Toolbox" at bounding box center [127, 370] width 140 height 20
drag, startPoint x: 287, startPoint y: 371, endPoint x: 515, endPoint y: 482, distance: 253.6
click at [515, 482] on div "Nerissa Sam Assigned Senior Advisor" at bounding box center [408, 435] width 246 height 135
click at [554, 504] on div "Nerissa Sam Assigned Senior Advisor" at bounding box center [887, 504] width 1203 height 0
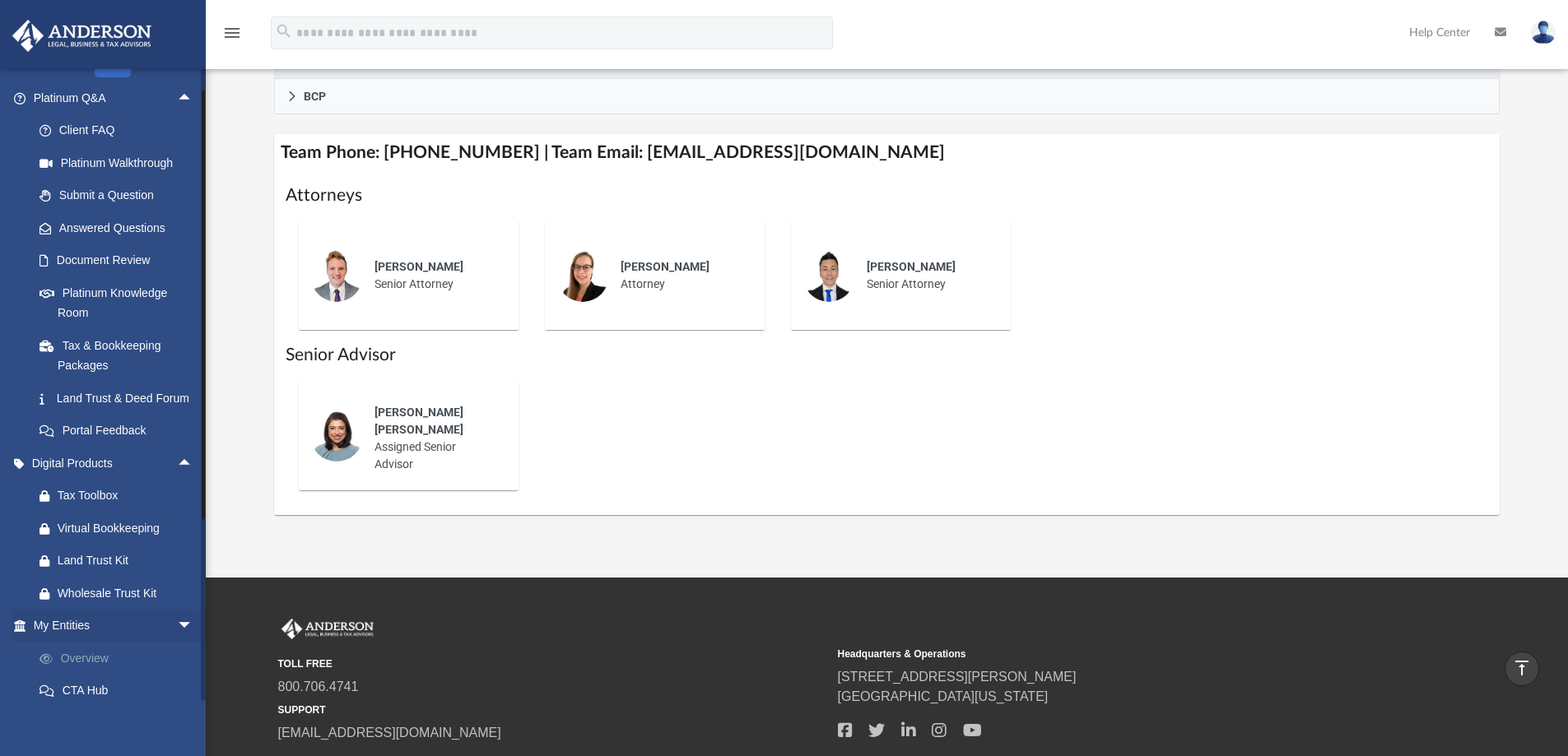
scroll to position [82, 0]
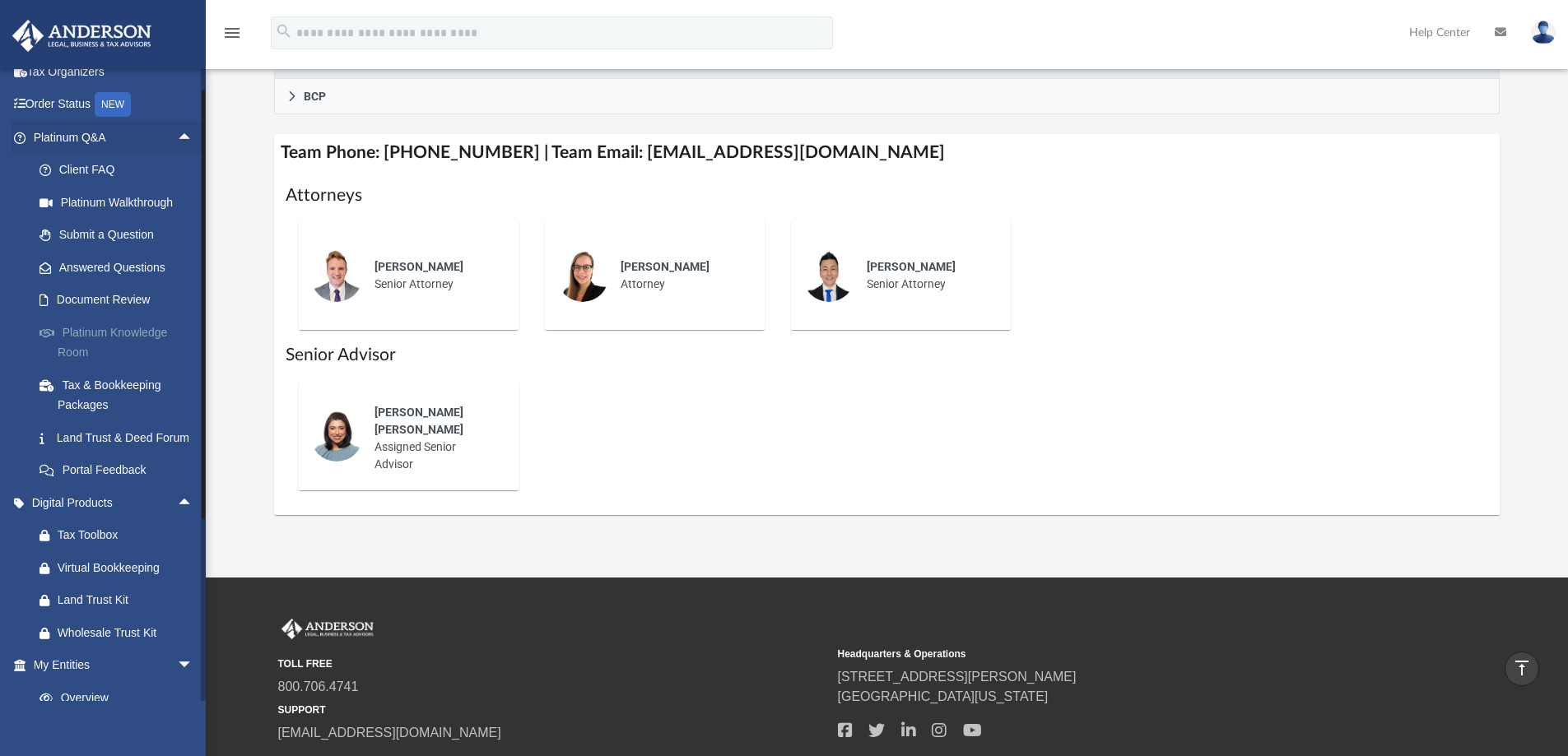
click at [125, 336] on link "Platinum Knowledge Room" at bounding box center [120, 342] width 195 height 53
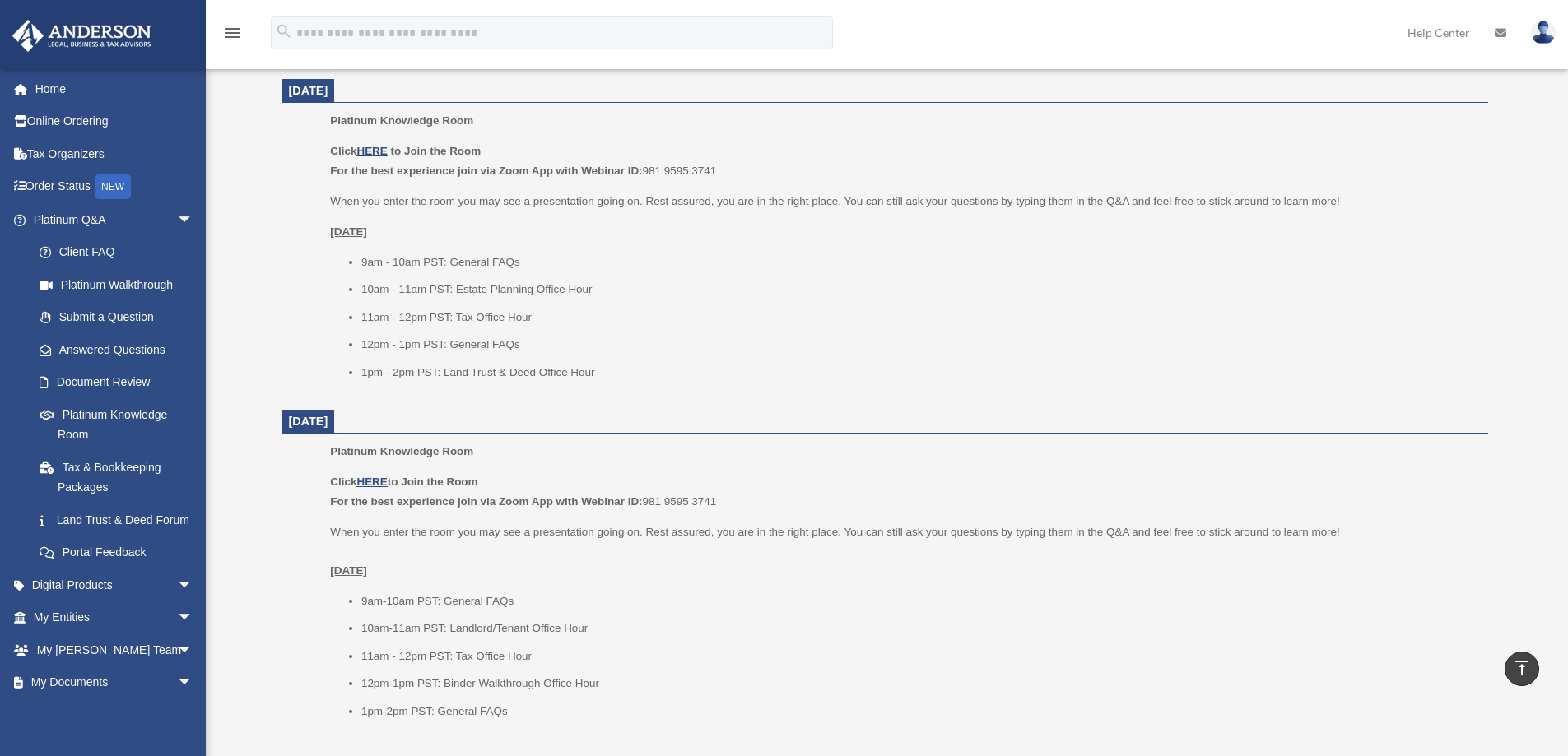
scroll to position [1727, 0]
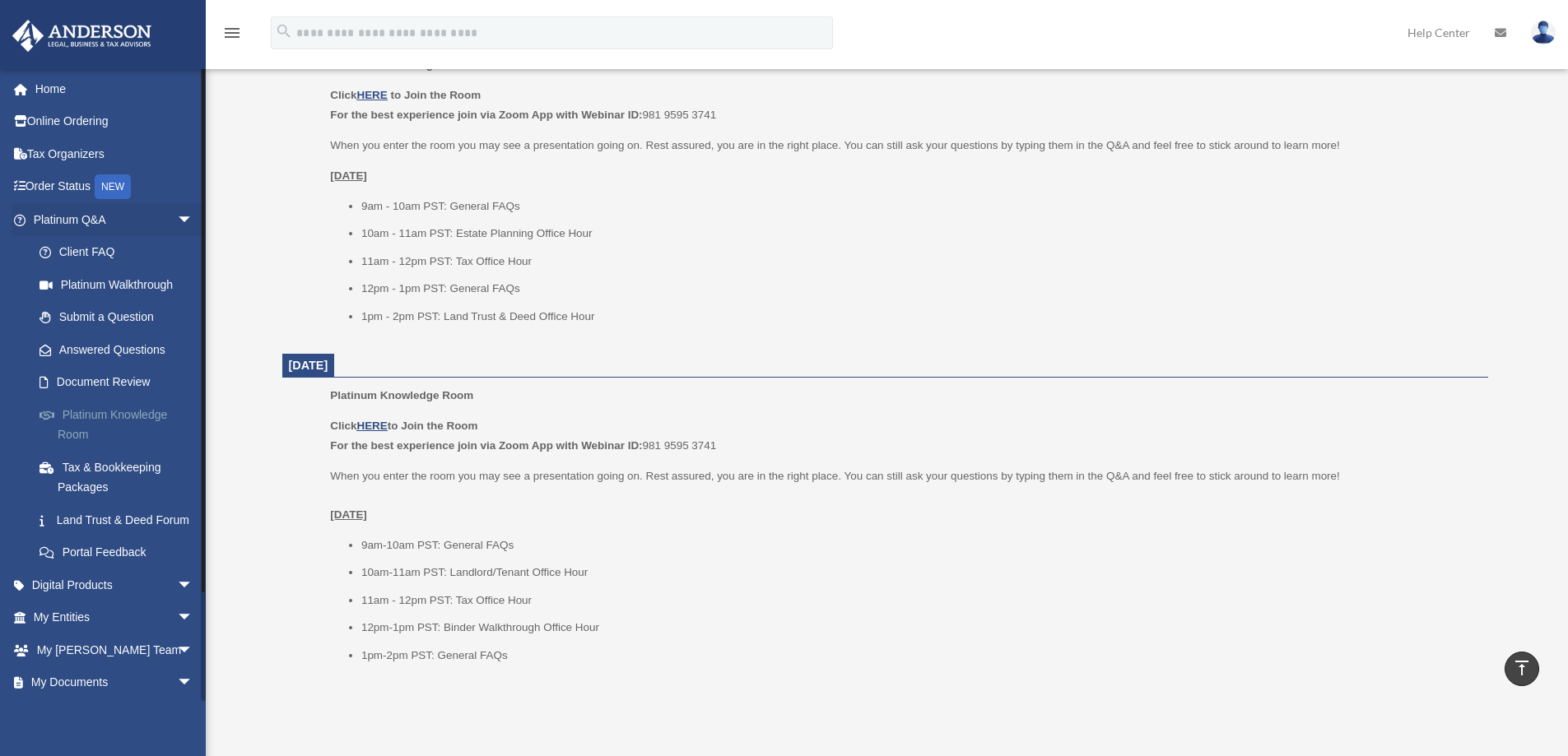
click at [148, 415] on link "Platinum Knowledge Room" at bounding box center [120, 424] width 195 height 53
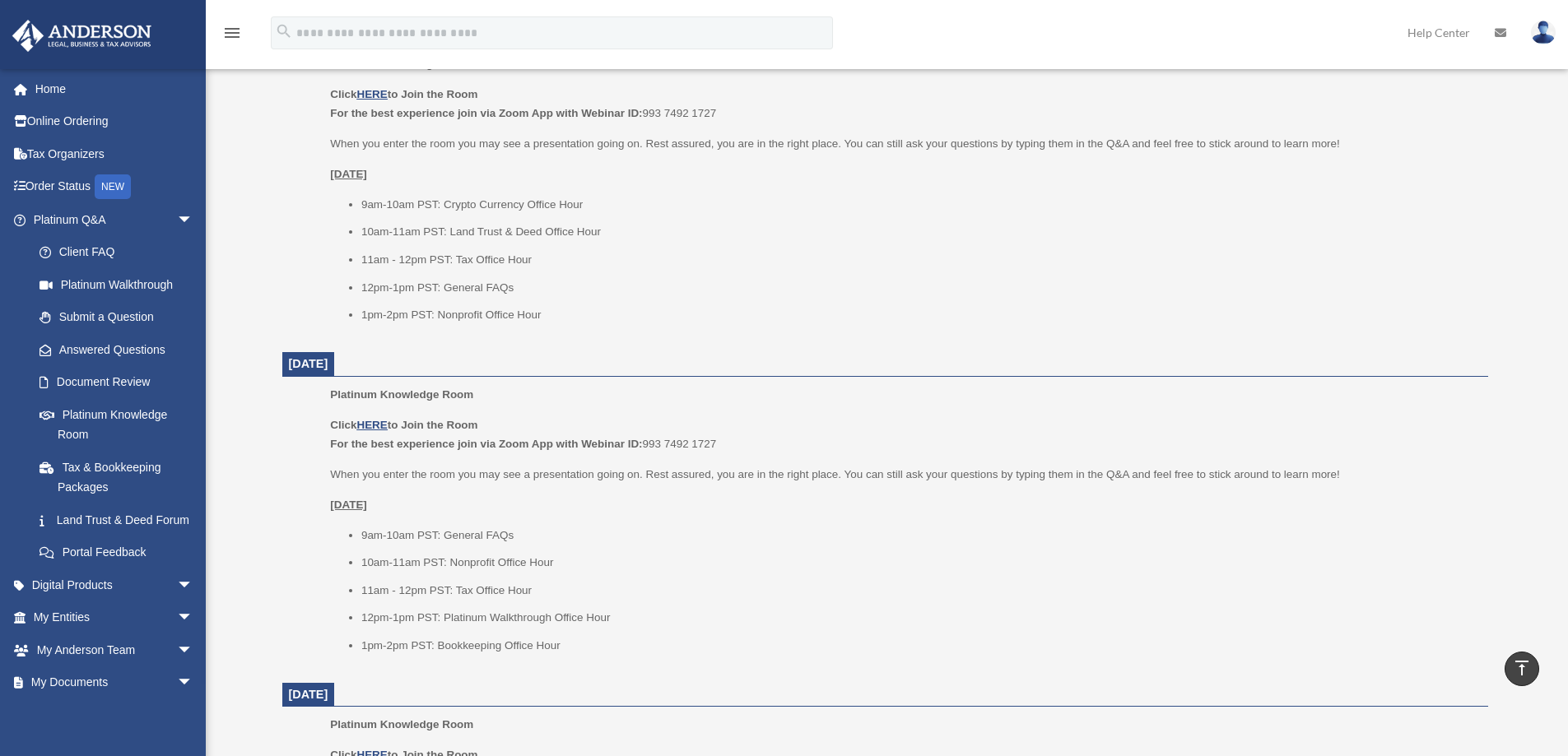
scroll to position [604, 0]
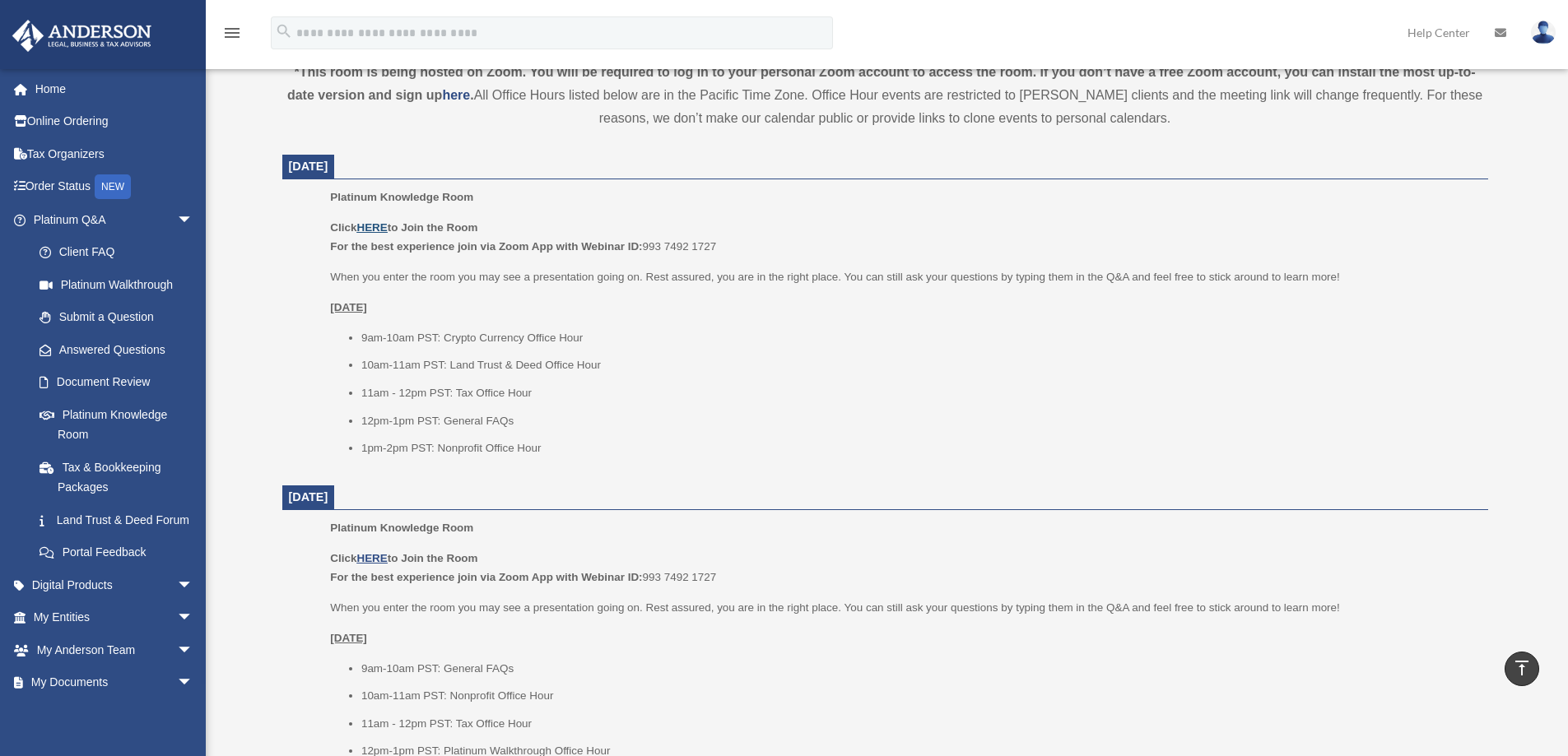
click at [379, 225] on u "HERE" at bounding box center [372, 227] width 30 height 13
